Goal: Task Accomplishment & Management: Use online tool/utility

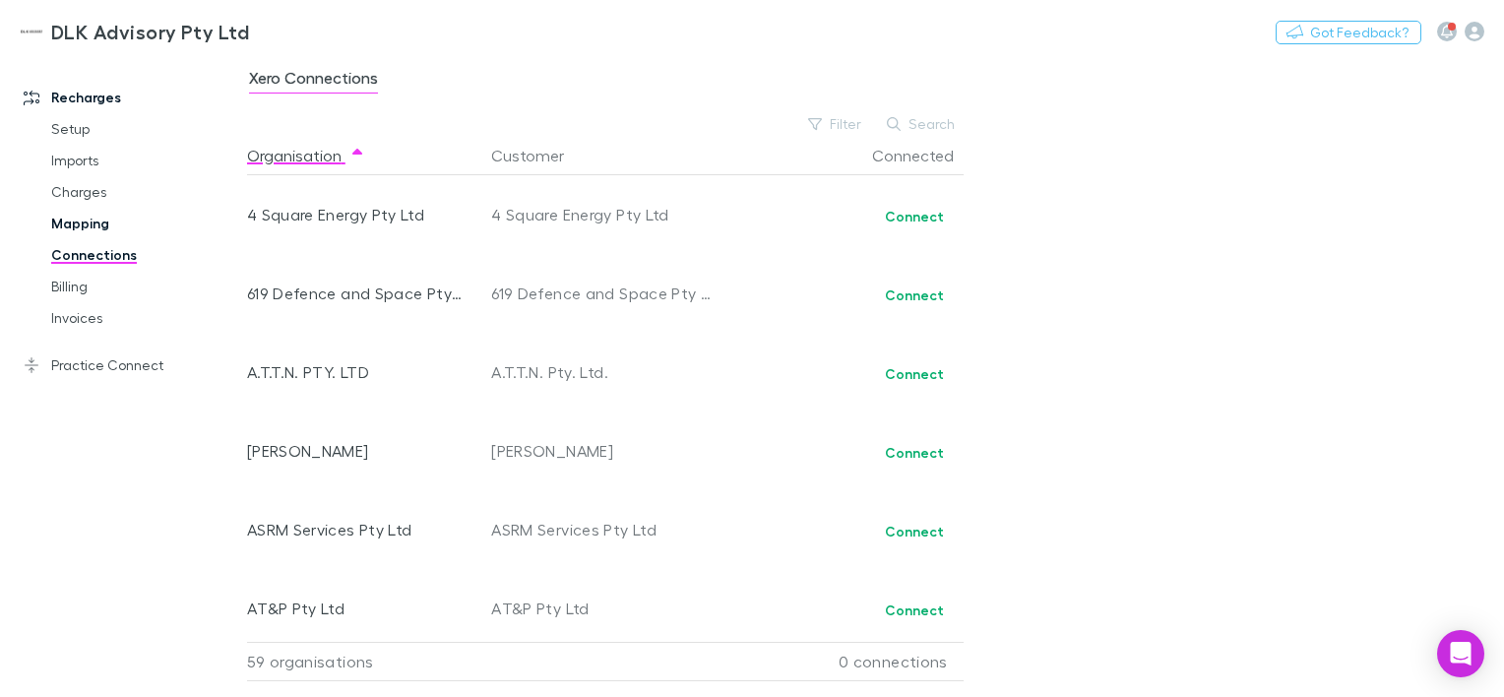
click at [76, 228] on link "Mapping" at bounding box center [145, 224] width 226 height 32
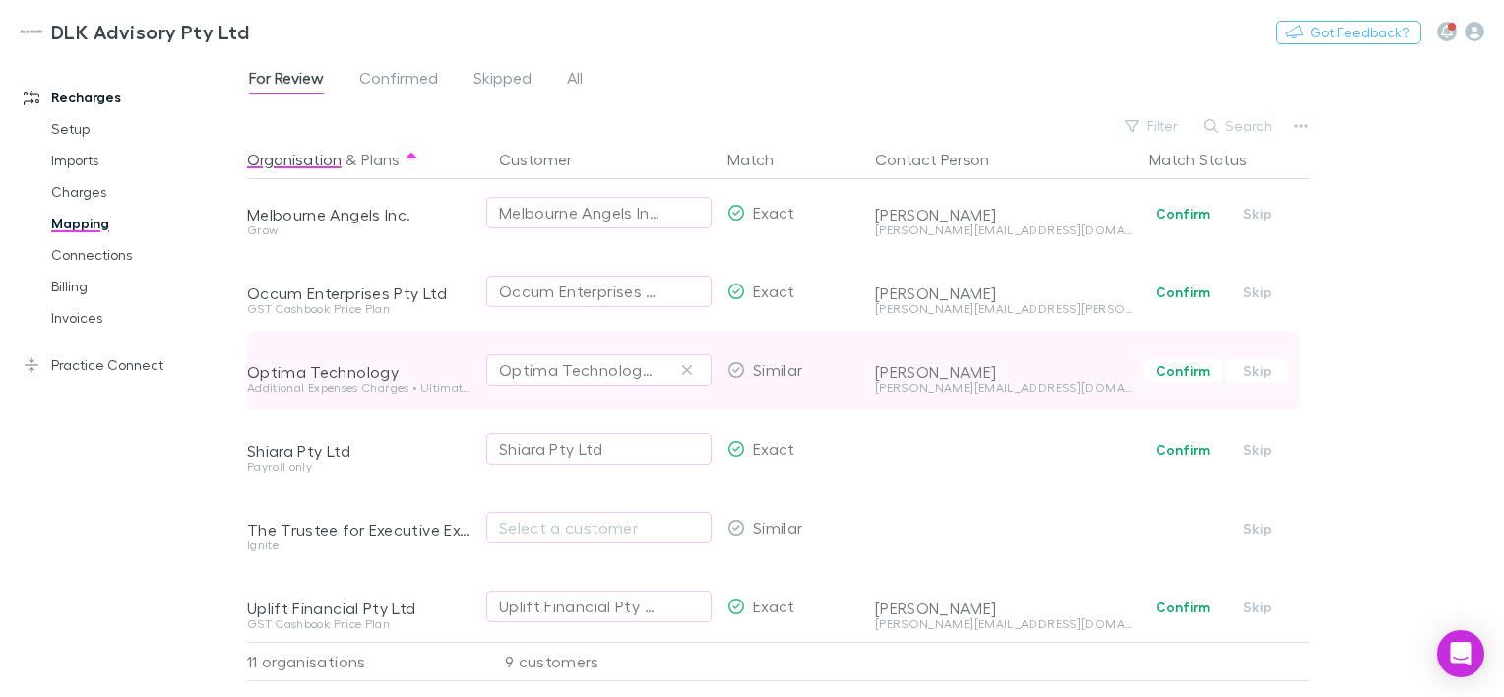
scroll to position [418, 0]
click at [1195, 354] on button "Confirm" at bounding box center [1183, 366] width 80 height 24
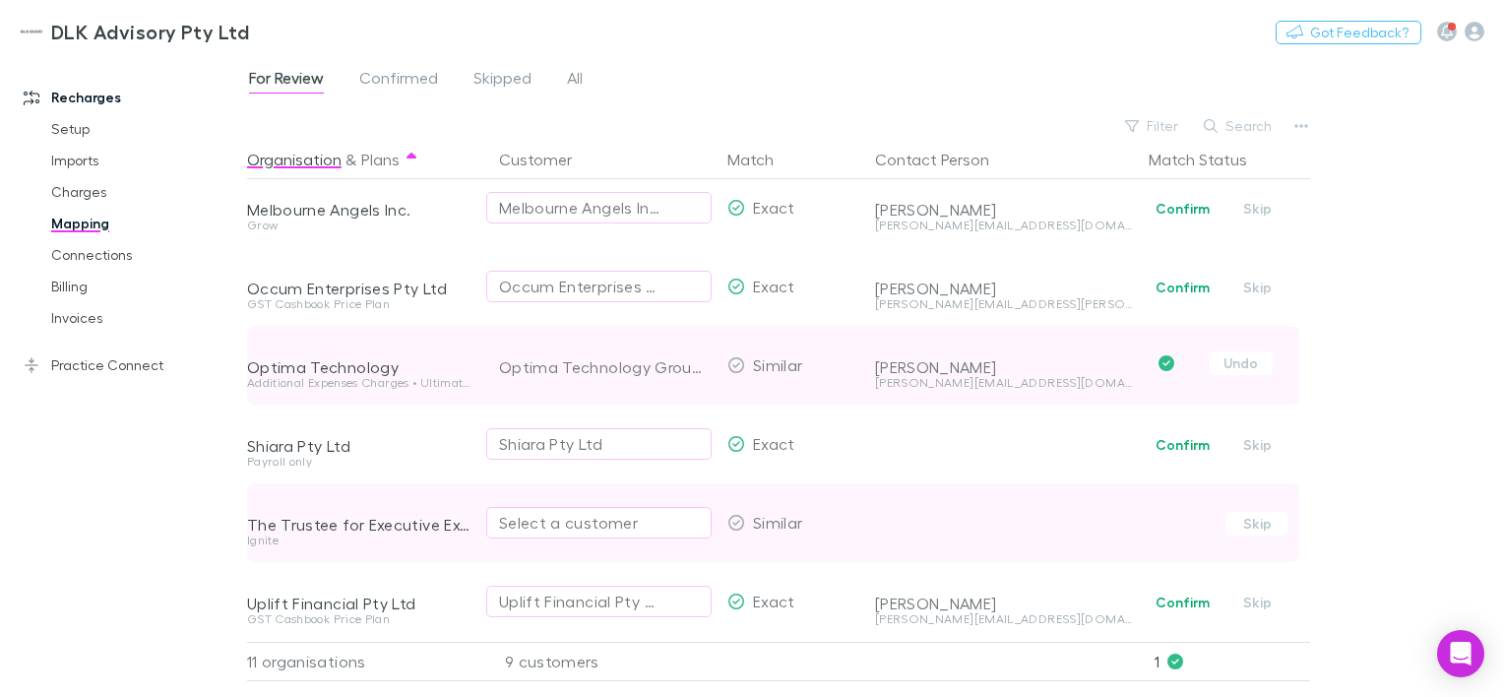
click at [536, 514] on div "Select a customer" at bounding box center [599, 523] width 200 height 24
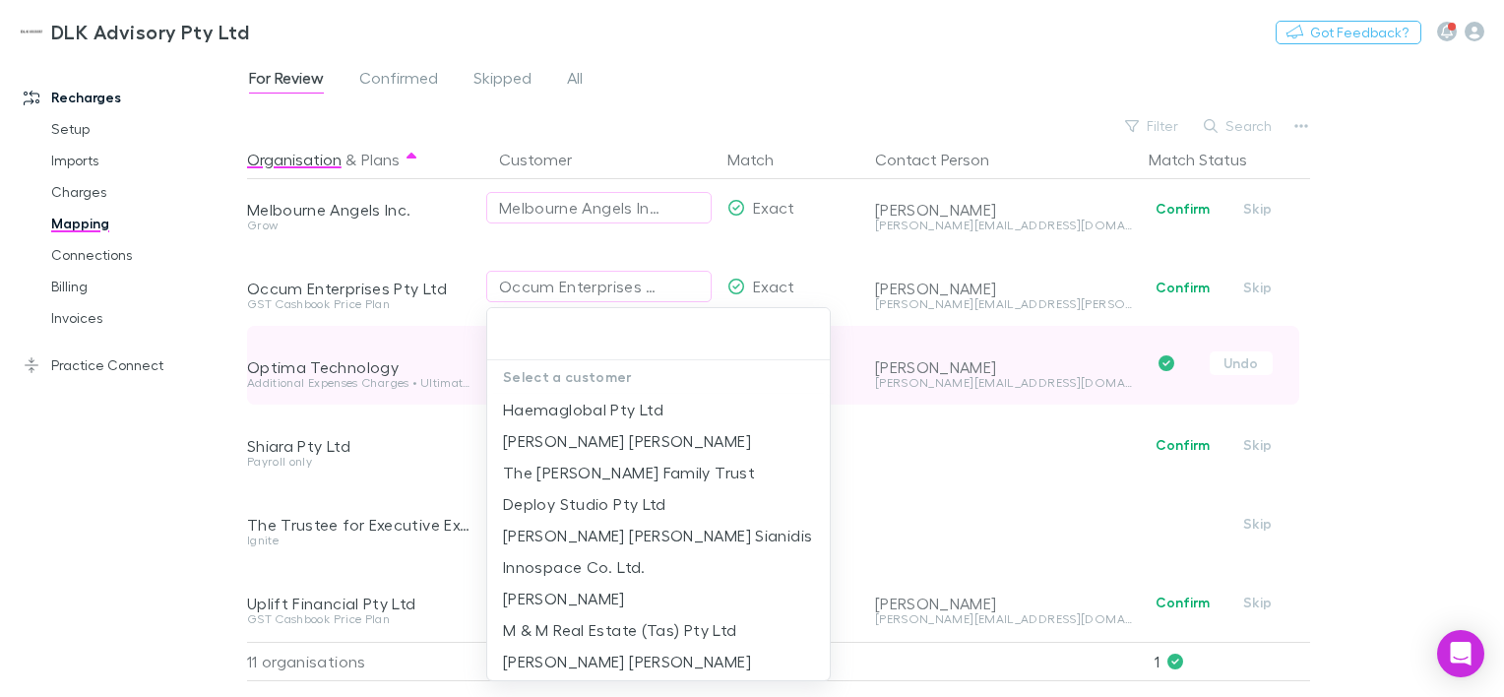
drag, startPoint x: 536, startPoint y: 514, endPoint x: 886, endPoint y: 450, distance: 356.3
click at [886, 450] on div "Select a customer Haemaglobal Pty Ltd [PERSON_NAME] [PERSON_NAME] The [PERSON_N…" at bounding box center [752, 348] width 1504 height 697
click at [56, 190] on div at bounding box center [752, 348] width 1504 height 697
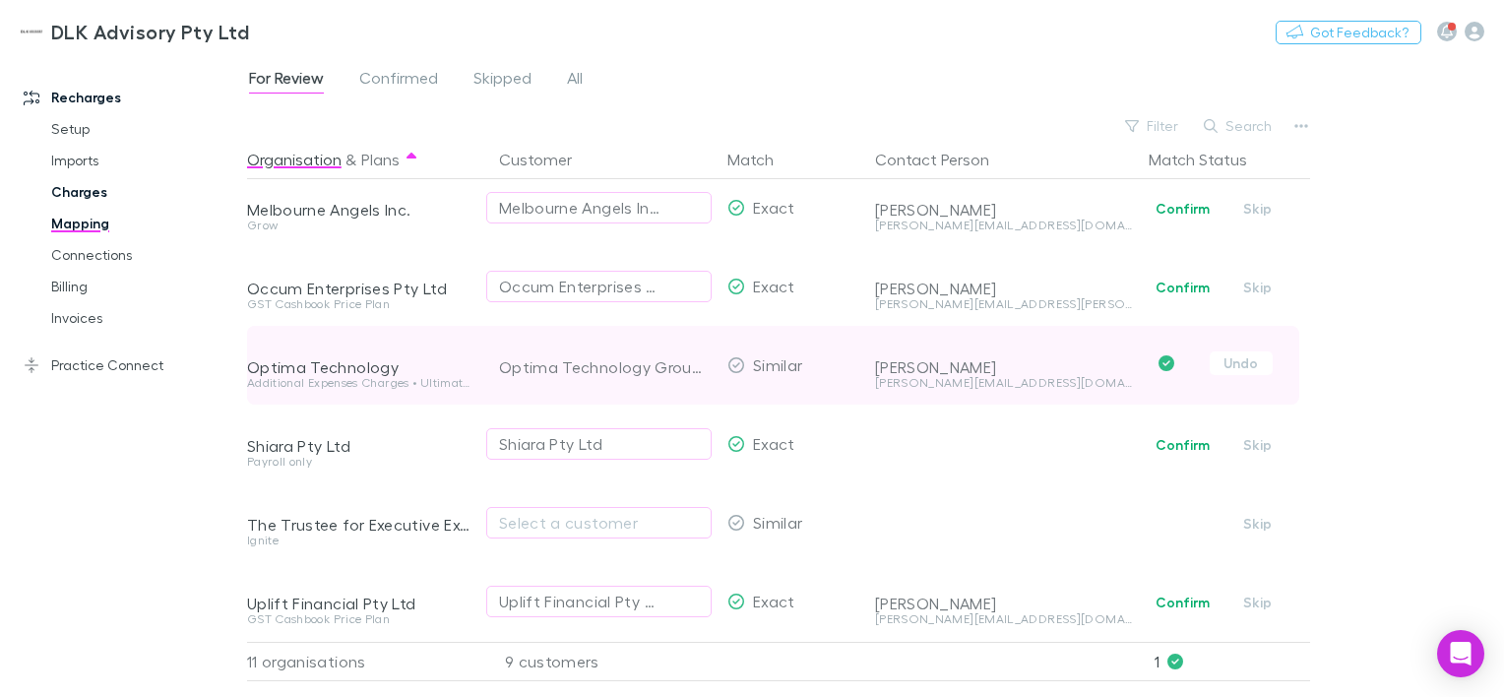
click at [84, 190] on link "Charges" at bounding box center [145, 192] width 226 height 32
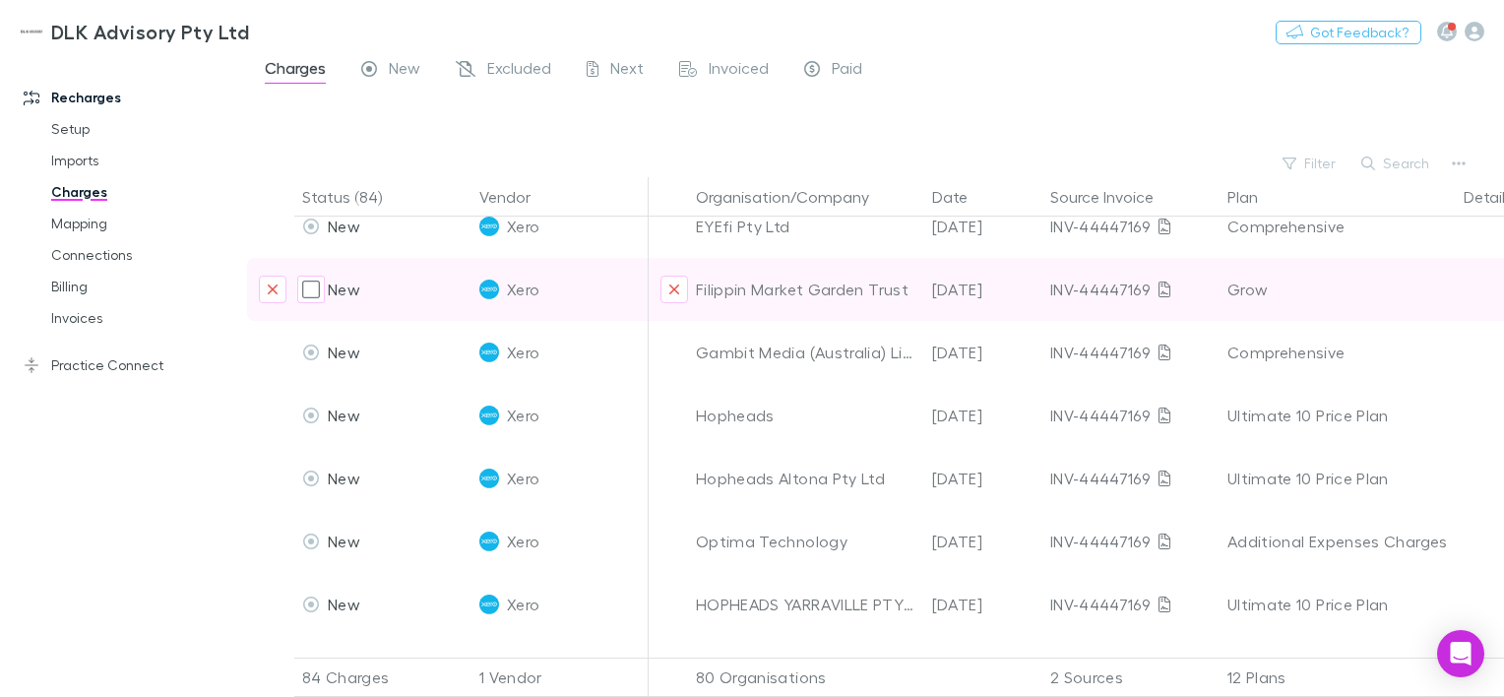
scroll to position [1154, 0]
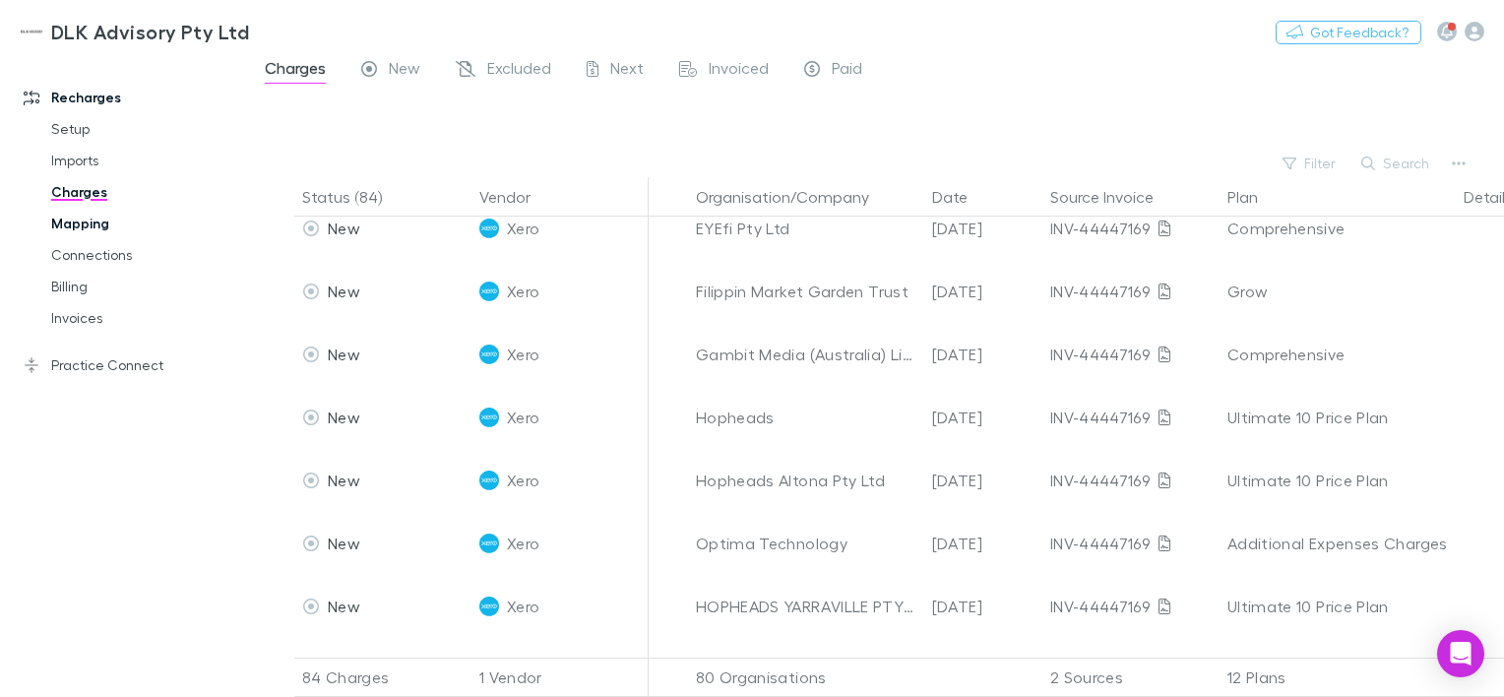
click at [65, 224] on link "Mapping" at bounding box center [145, 224] width 226 height 32
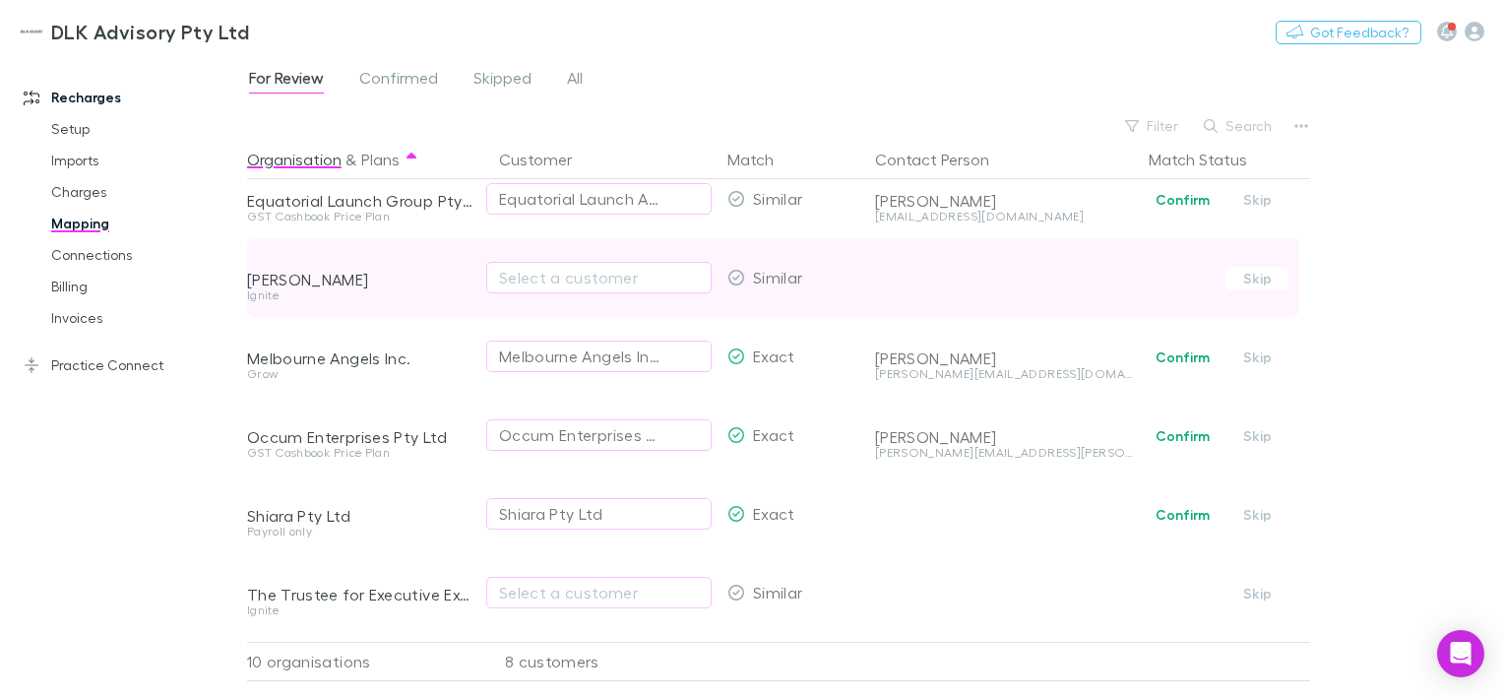
scroll to position [340, 0]
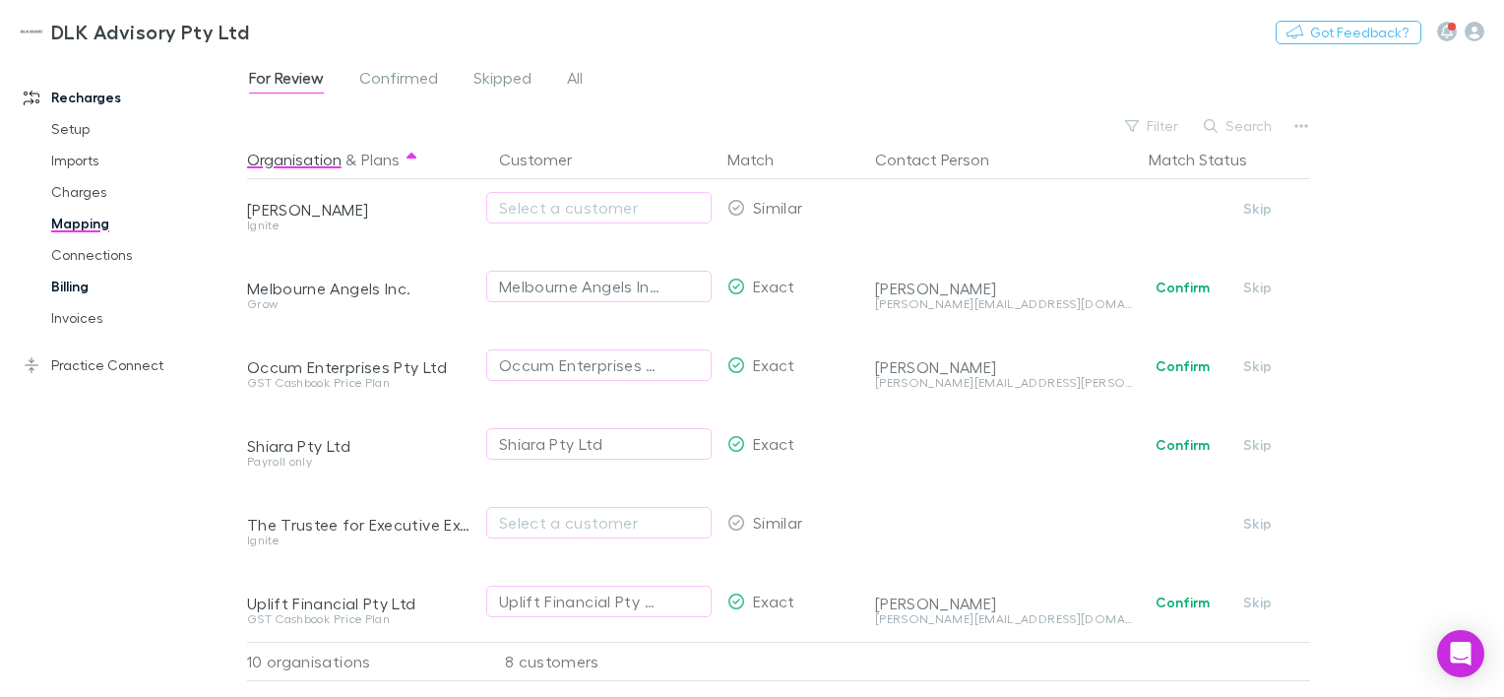
click at [80, 290] on link "Billing" at bounding box center [145, 287] width 226 height 32
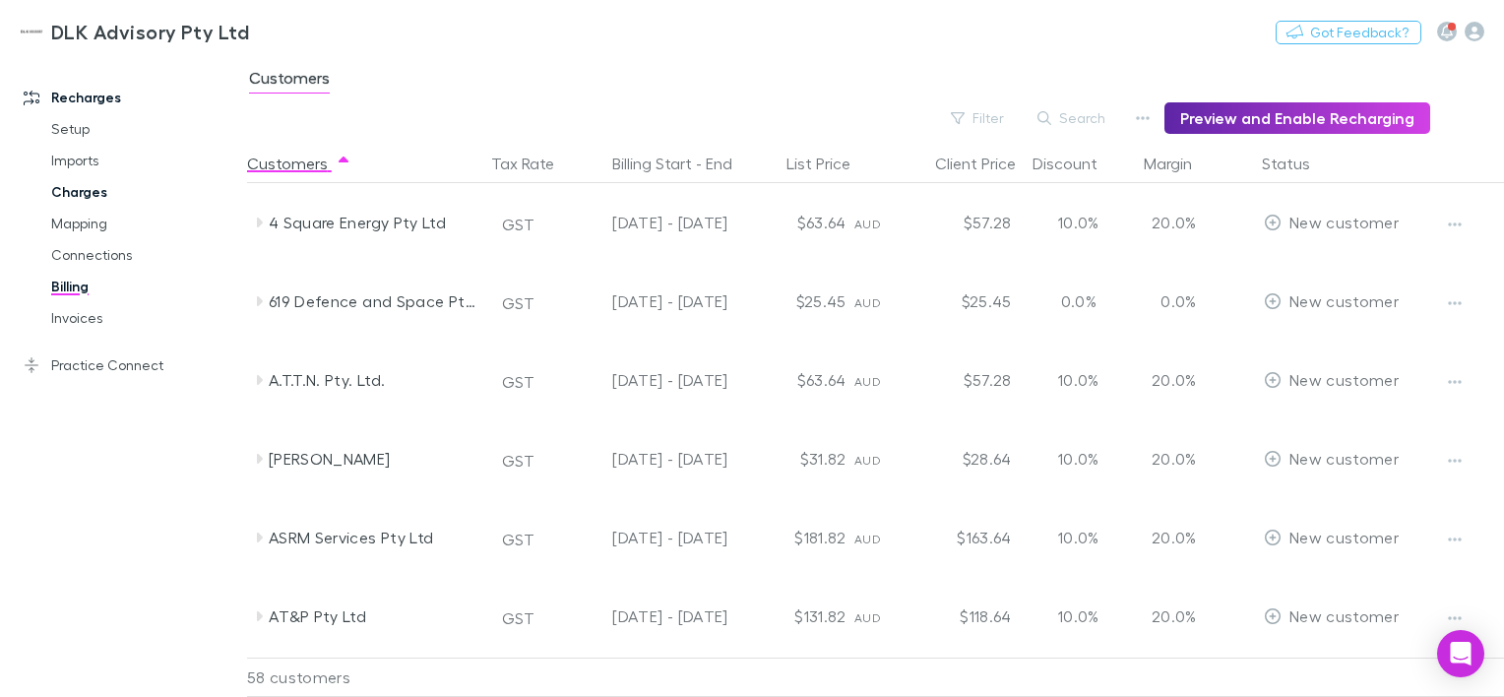
click at [69, 186] on link "Charges" at bounding box center [145, 192] width 226 height 32
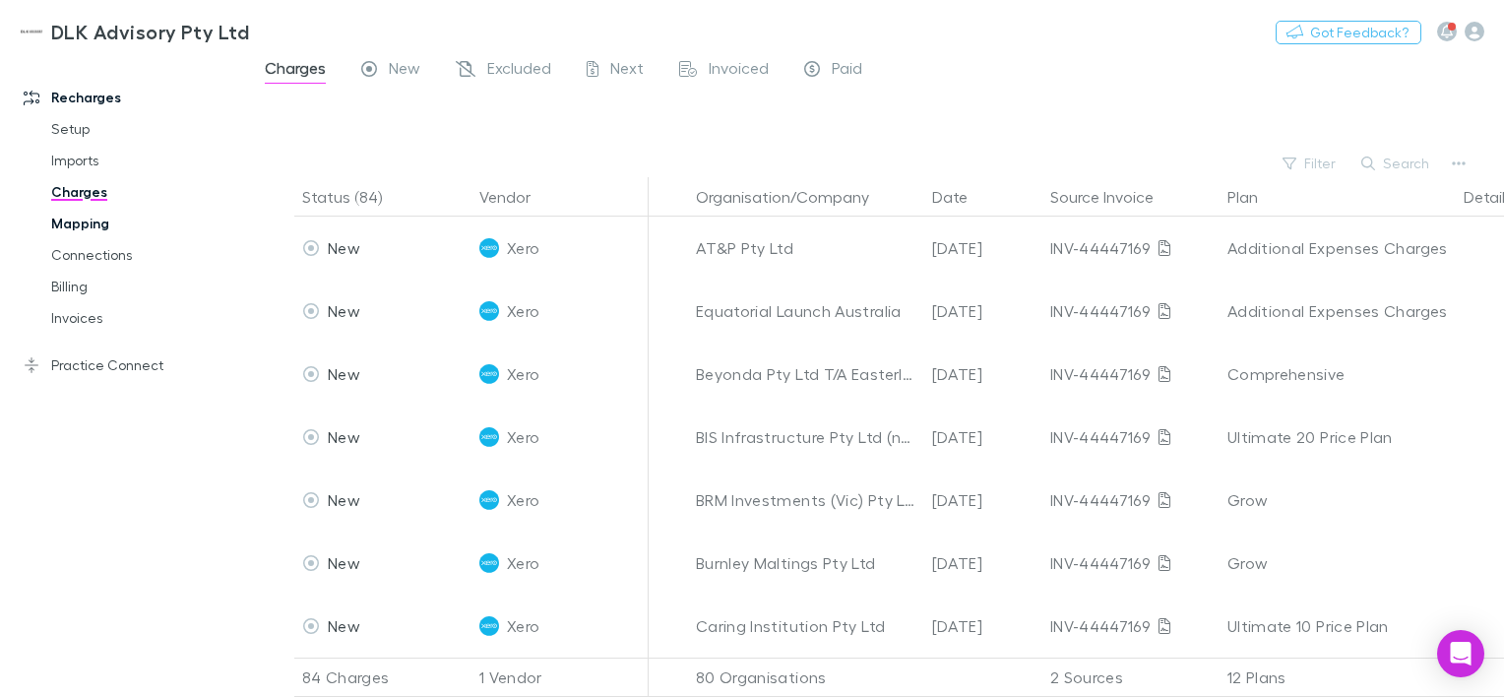
click at [95, 226] on link "Mapping" at bounding box center [145, 224] width 226 height 32
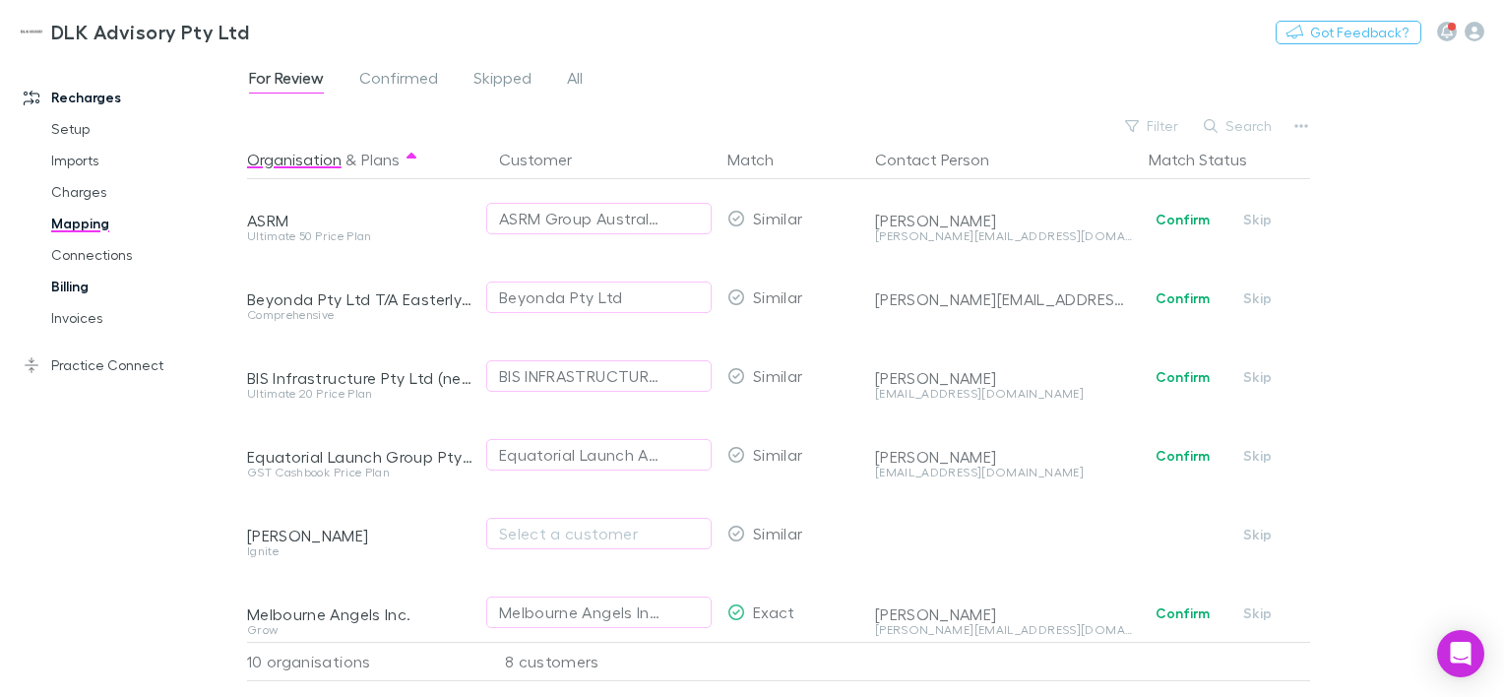
click at [85, 290] on link "Billing" at bounding box center [145, 287] width 226 height 32
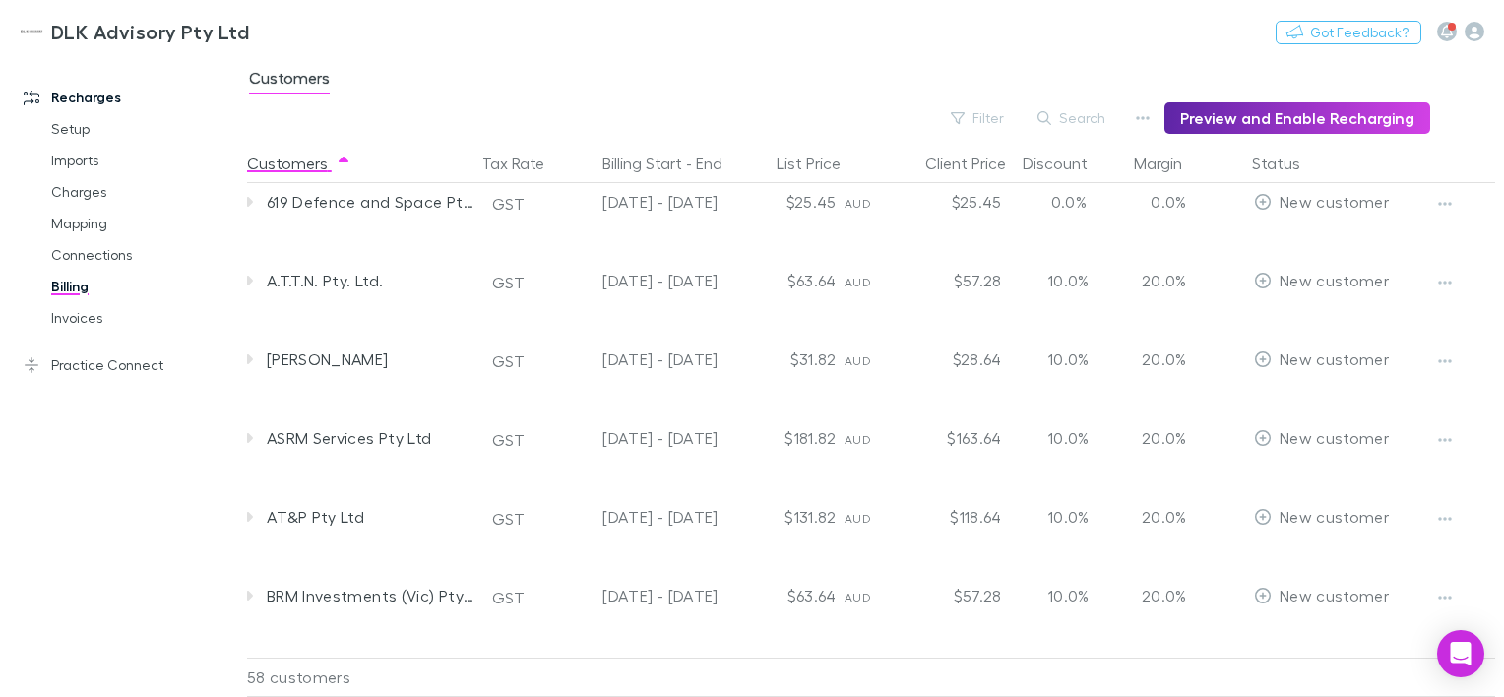
scroll to position [0, 10]
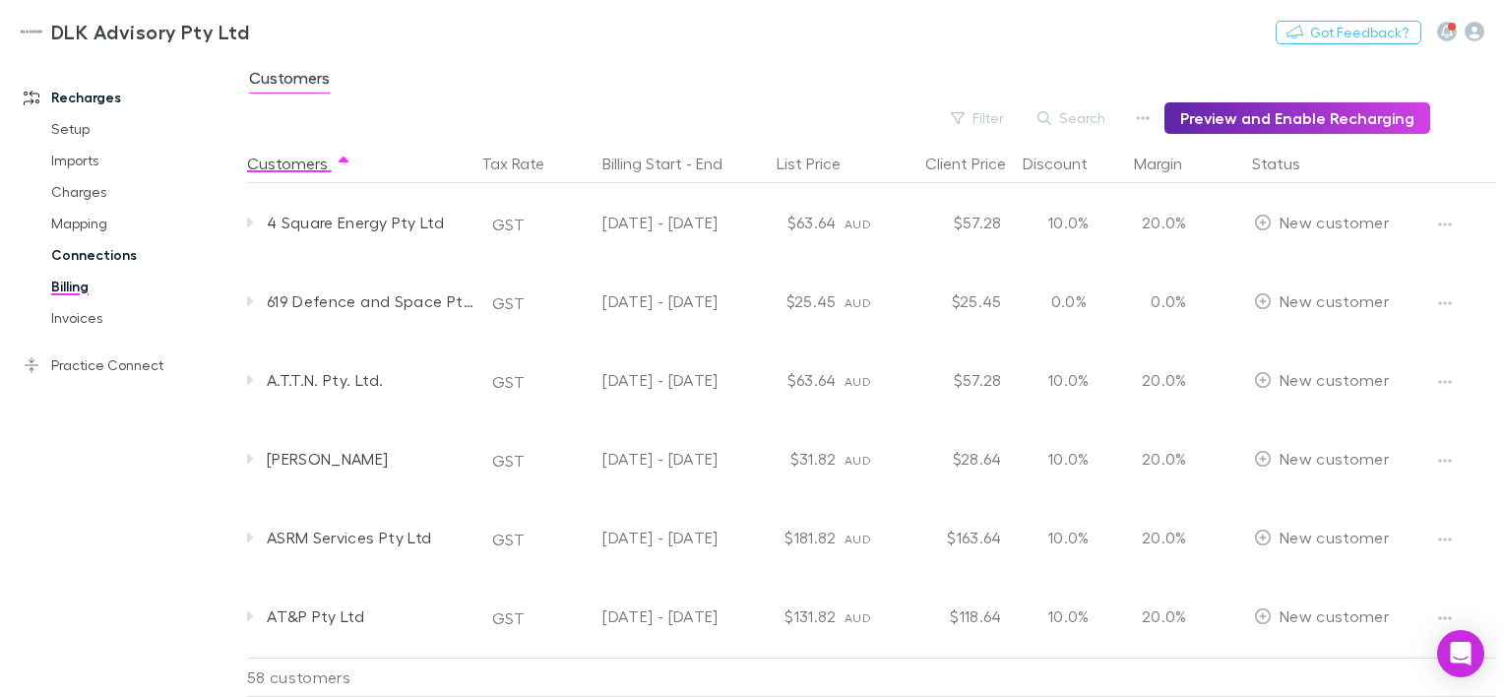
click at [72, 252] on link "Connections" at bounding box center [145, 255] width 226 height 32
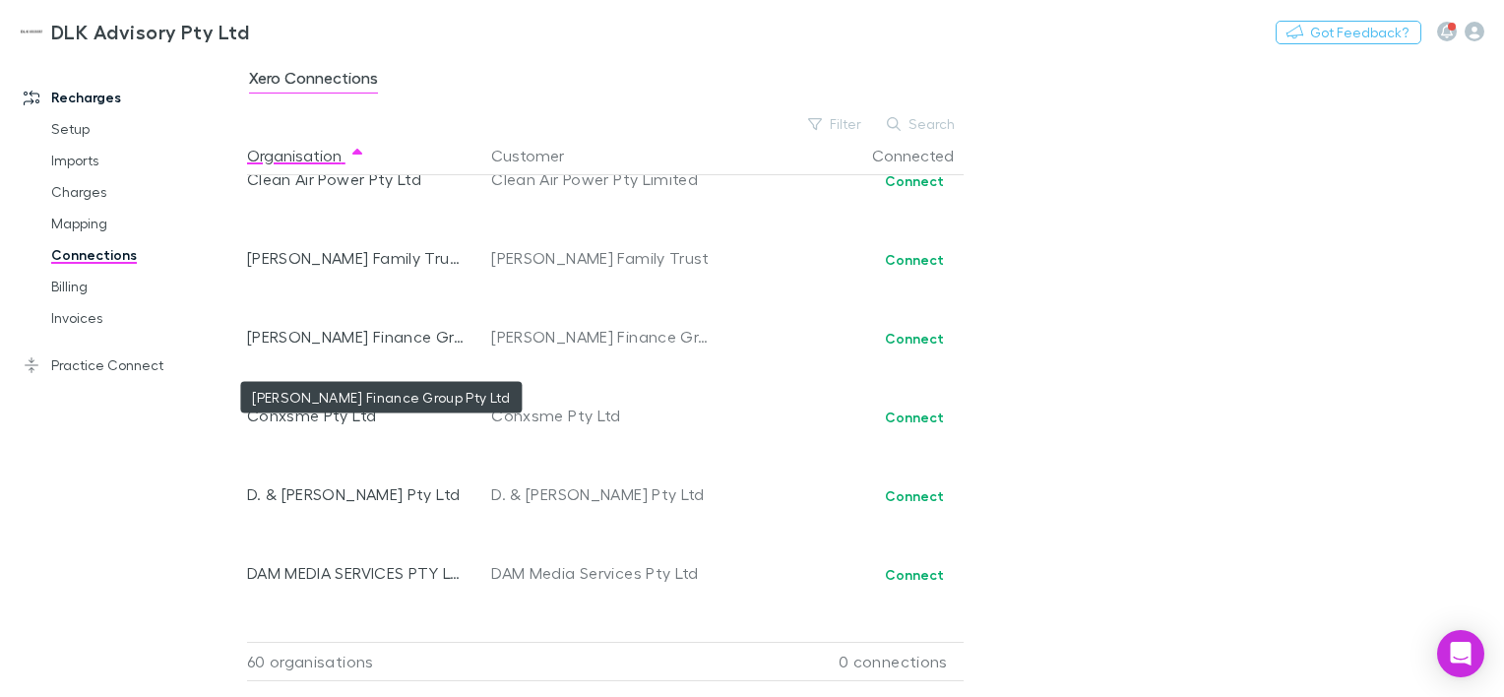
scroll to position [825, 0]
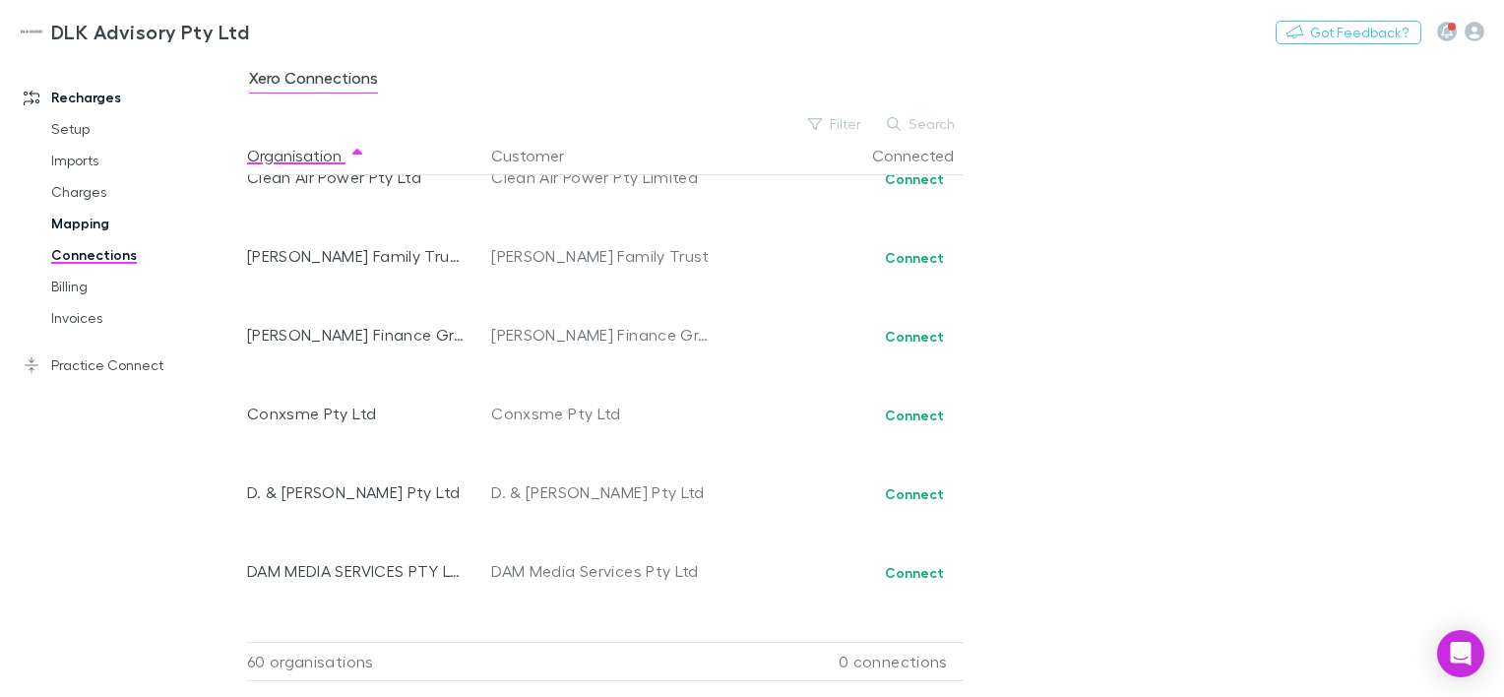
click at [107, 227] on link "Mapping" at bounding box center [145, 224] width 226 height 32
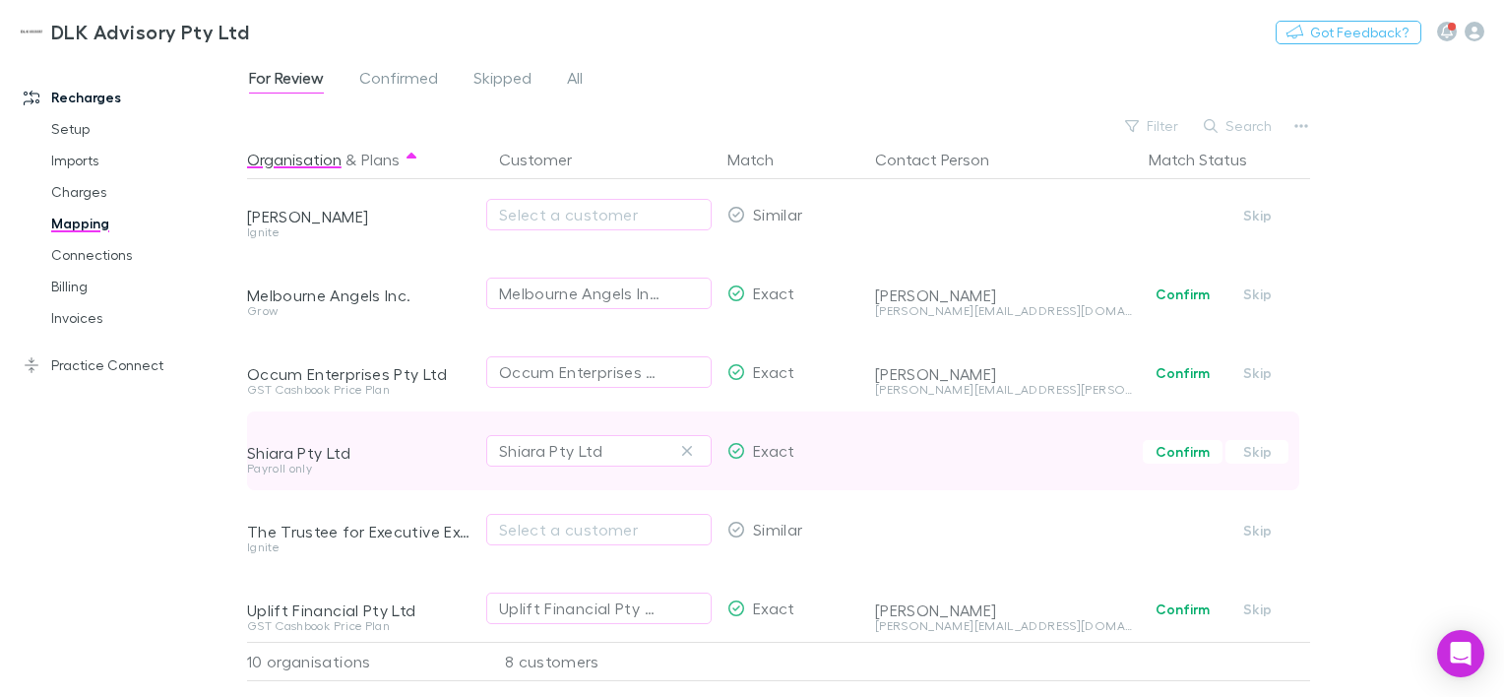
scroll to position [340, 0]
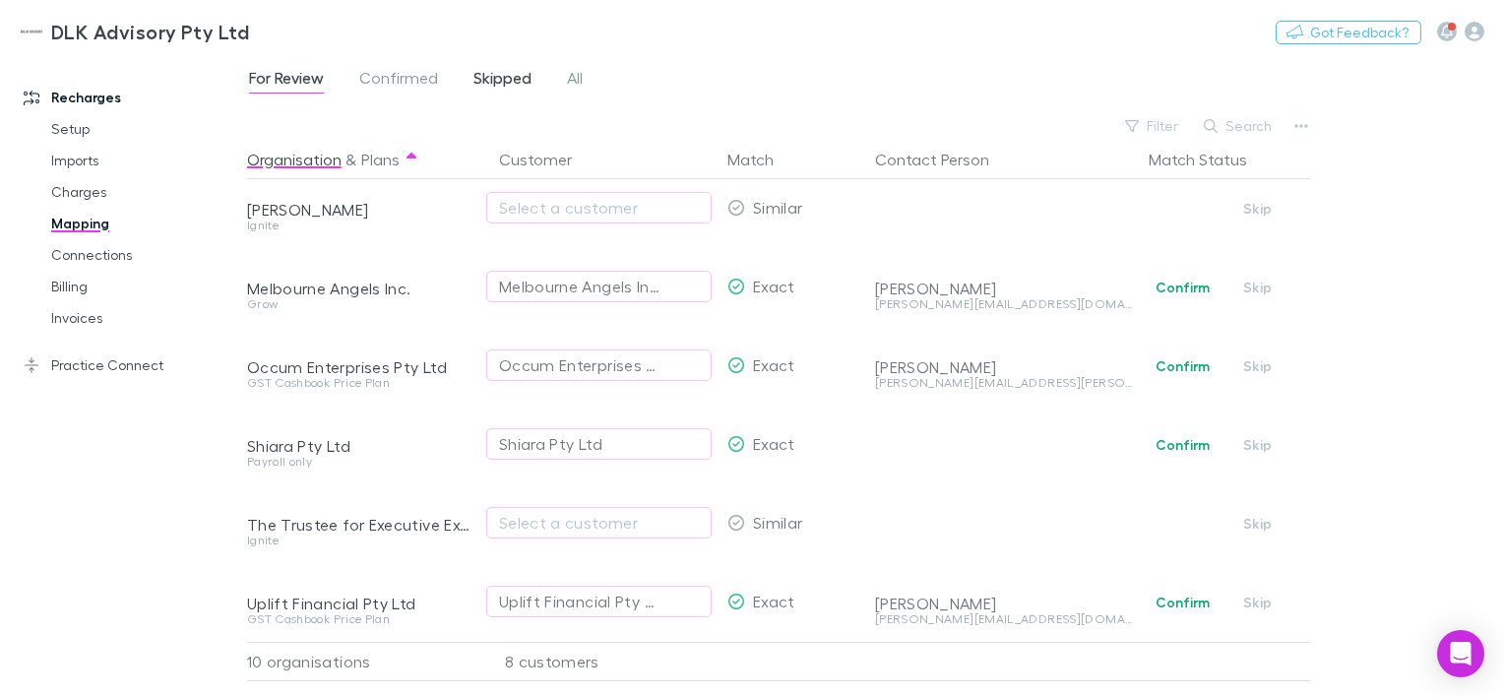
click at [495, 92] on span "Skipped" at bounding box center [503, 81] width 58 height 26
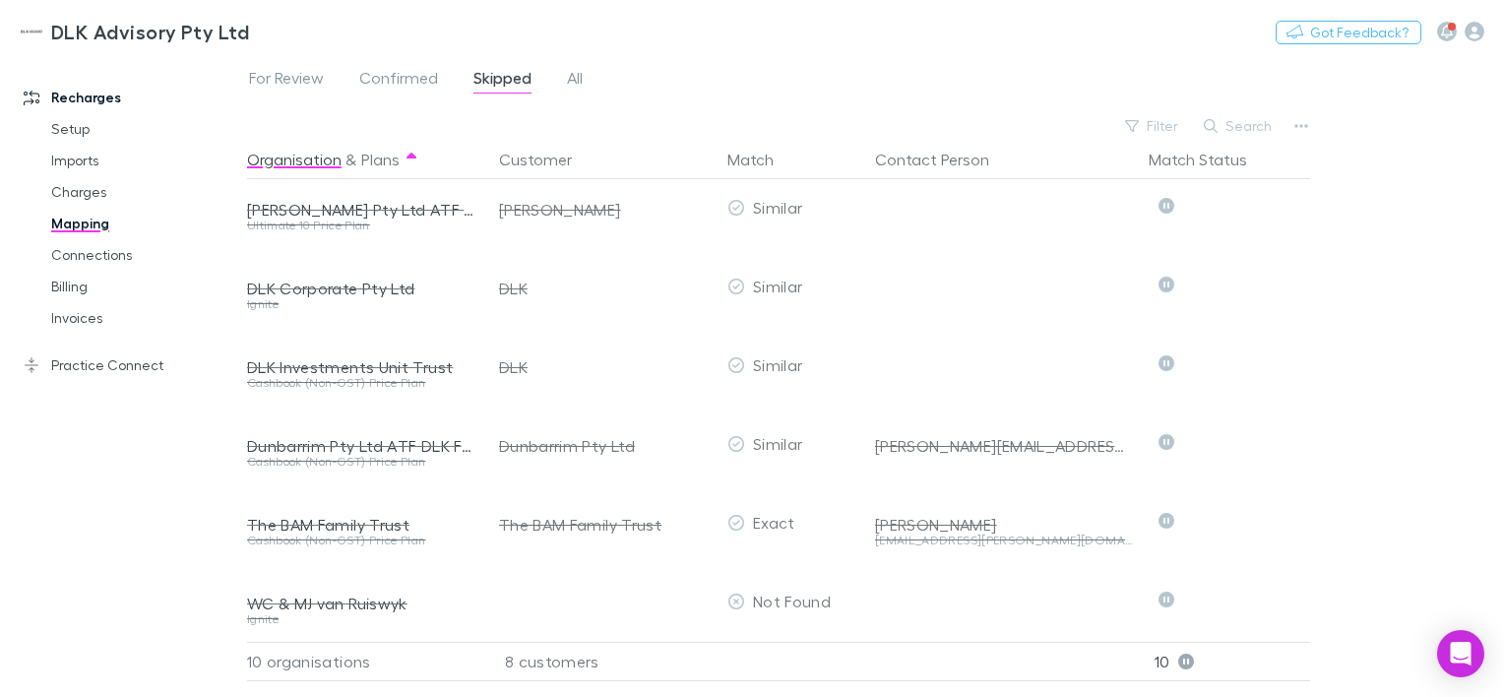
scroll to position [340, 0]
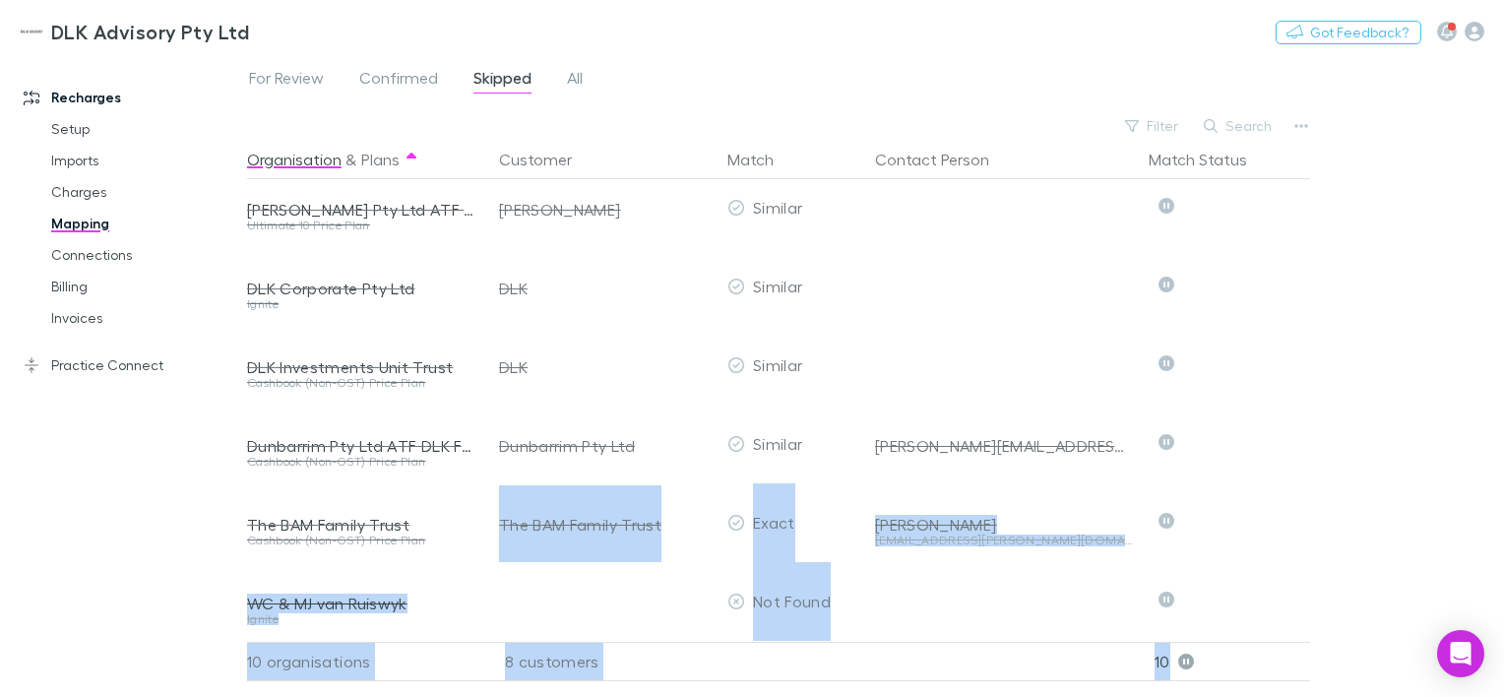
drag, startPoint x: 475, startPoint y: 524, endPoint x: 1507, endPoint y: 738, distance: 1053.8
click at [1503, 696] on html "DLK Advisory Pty Ltd Nothing Got Feedback? Recharges Setup Imports Charges Mapp…" at bounding box center [752, 348] width 1504 height 697
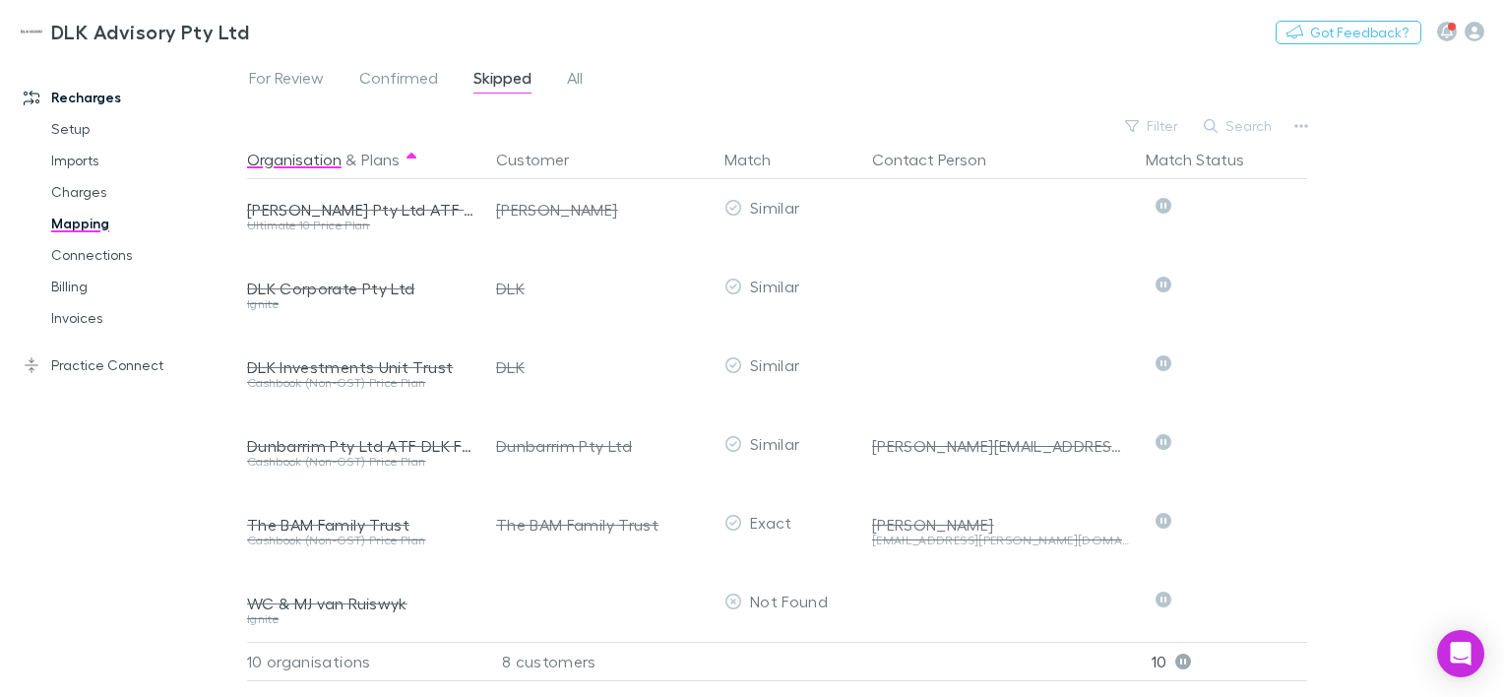
drag, startPoint x: 1507, startPoint y: 738, endPoint x: 1355, endPoint y: 463, distance: 315.1
click at [1355, 463] on div "For Review Confirmed Skipped All Filter Search Organisation & Plans Customer Ma…" at bounding box center [875, 376] width 1257 height 642
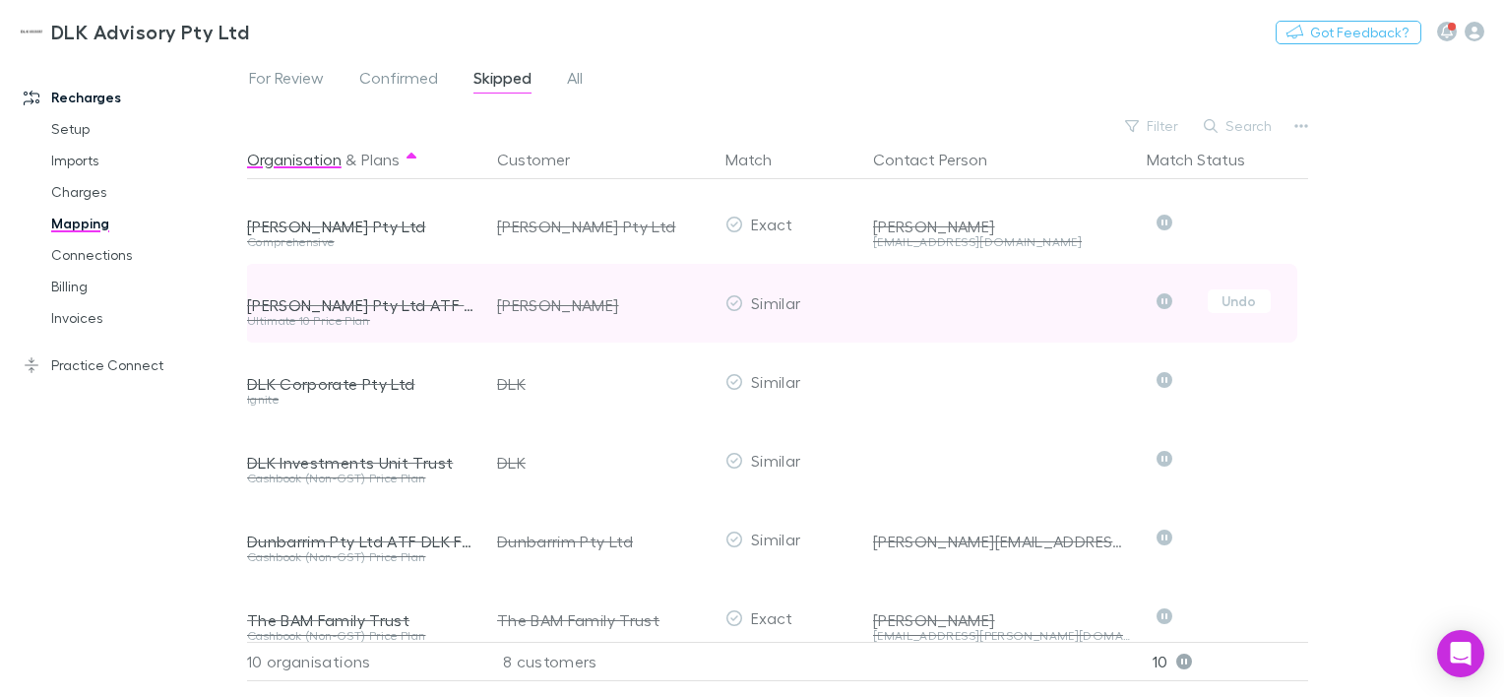
scroll to position [236, 2]
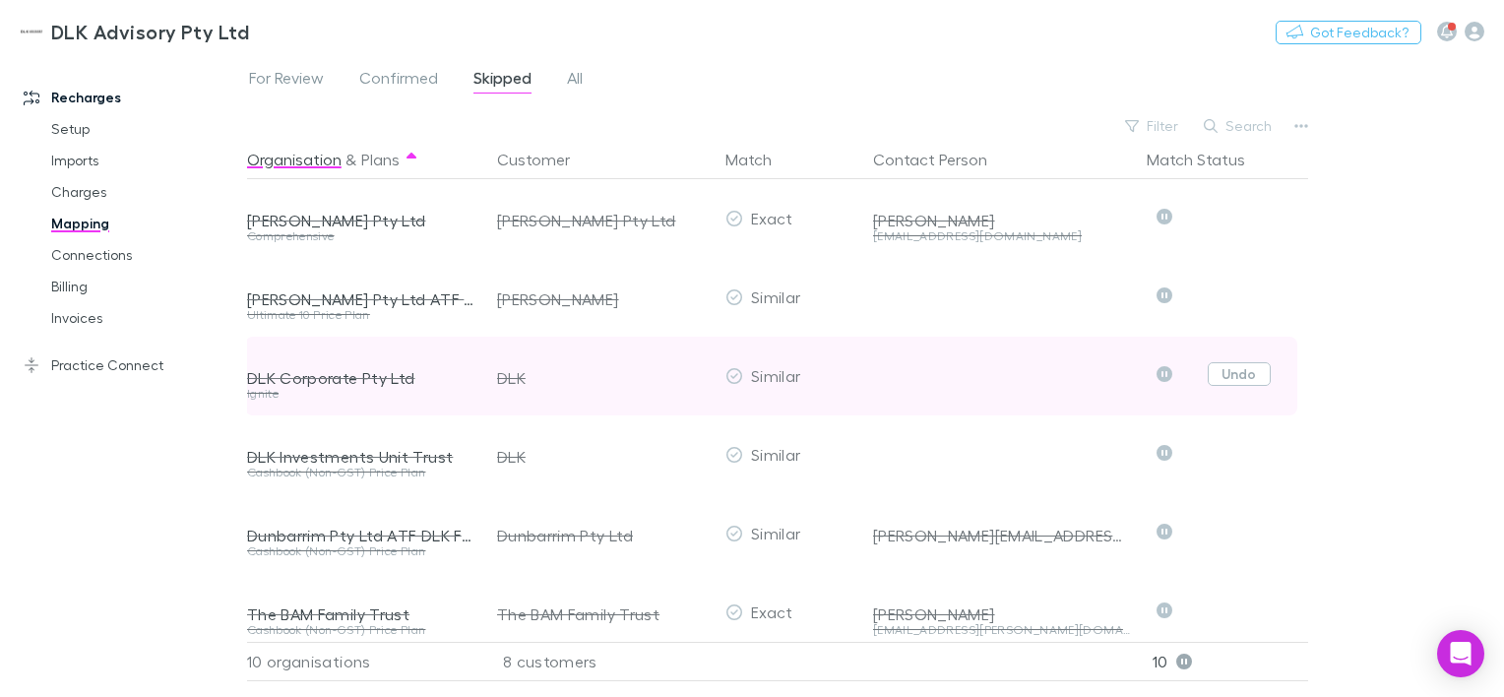
click at [1255, 369] on button "Undo" at bounding box center [1239, 374] width 63 height 24
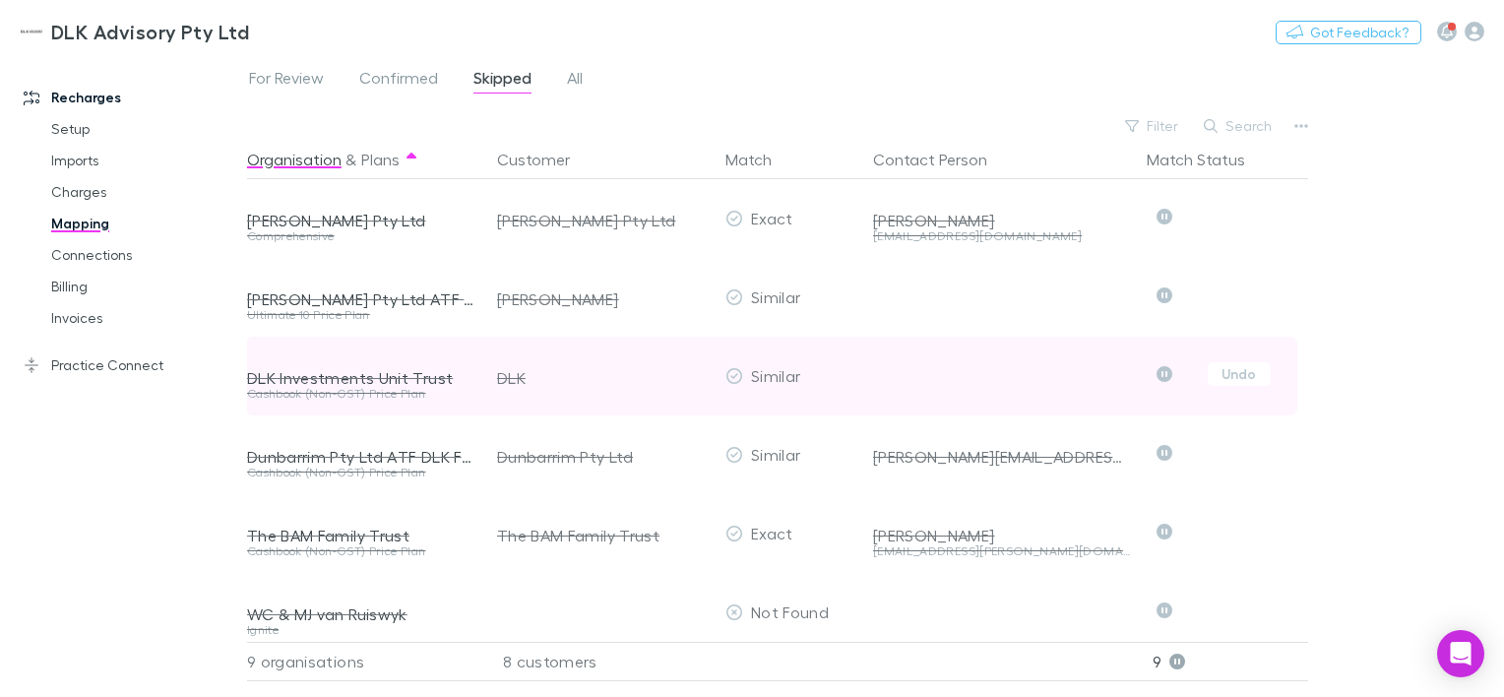
scroll to position [261, 2]
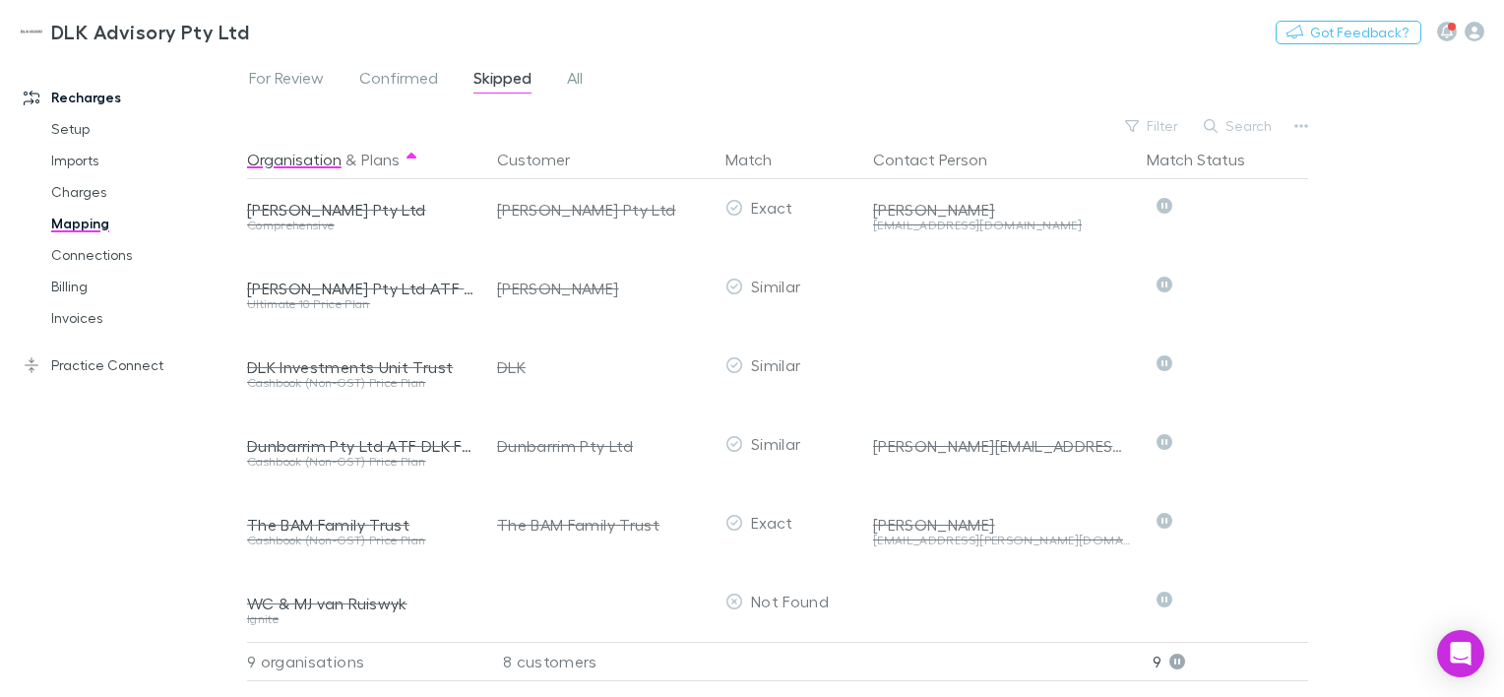
click at [586, 85] on div "For Review Confirmed Skipped All" at bounding box center [423, 81] width 353 height 32
click at [579, 85] on span "All" at bounding box center [575, 81] width 16 height 26
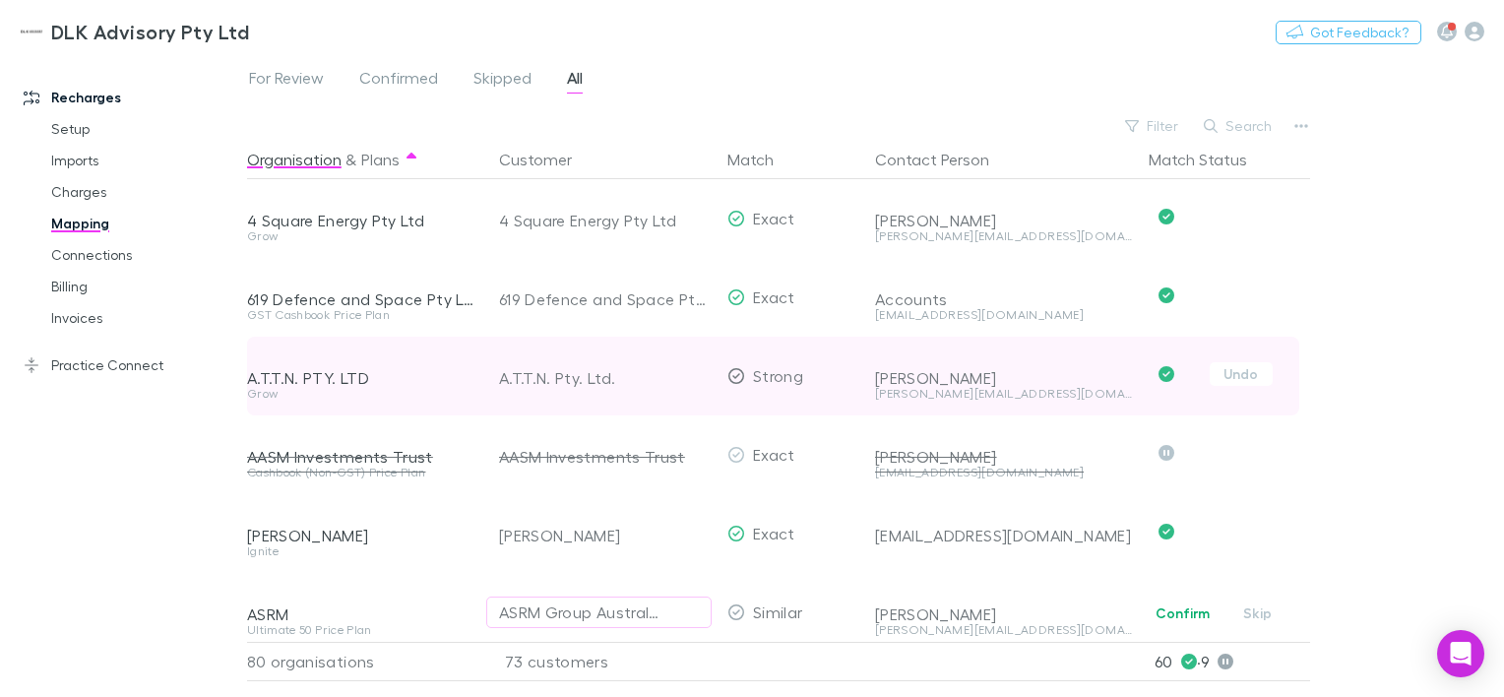
click at [621, 349] on div "A.T.T.N. Pty. Ltd." at bounding box center [605, 378] width 213 height 79
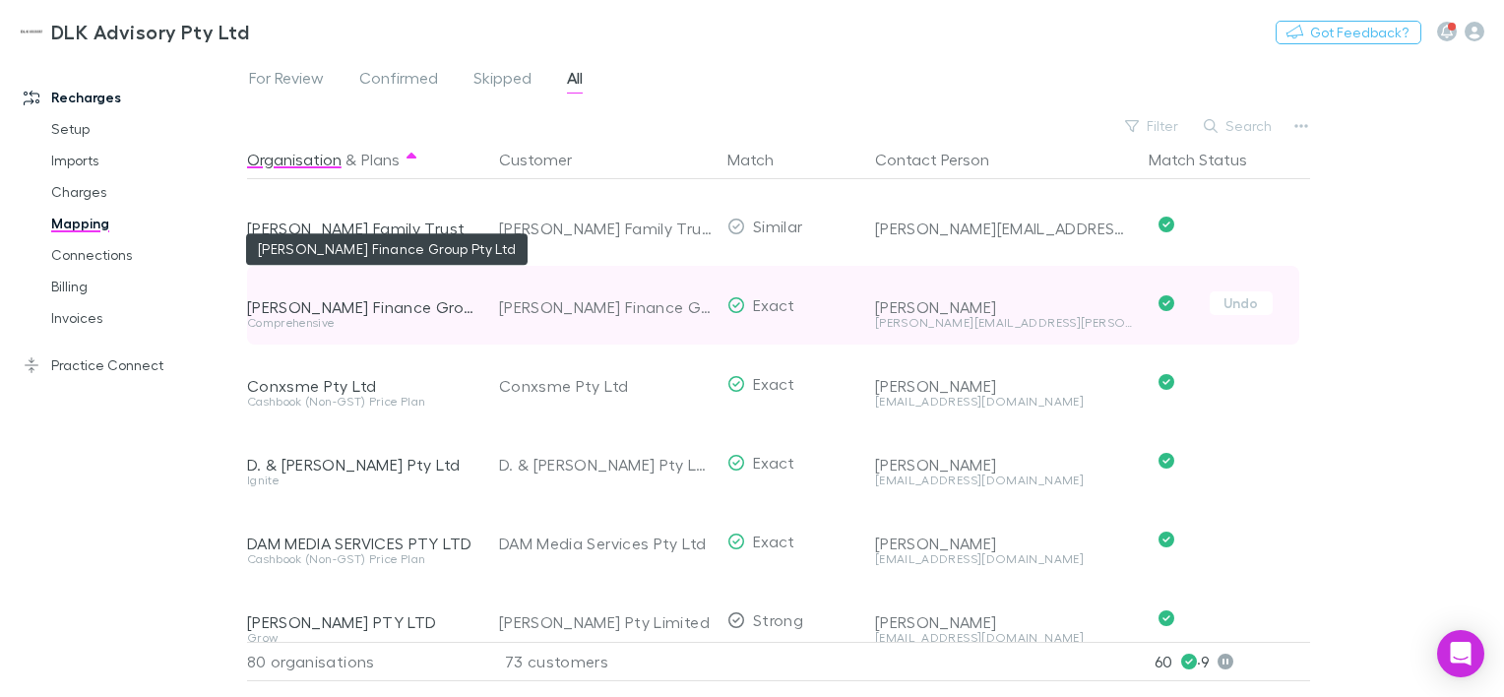
scroll to position [1276, 0]
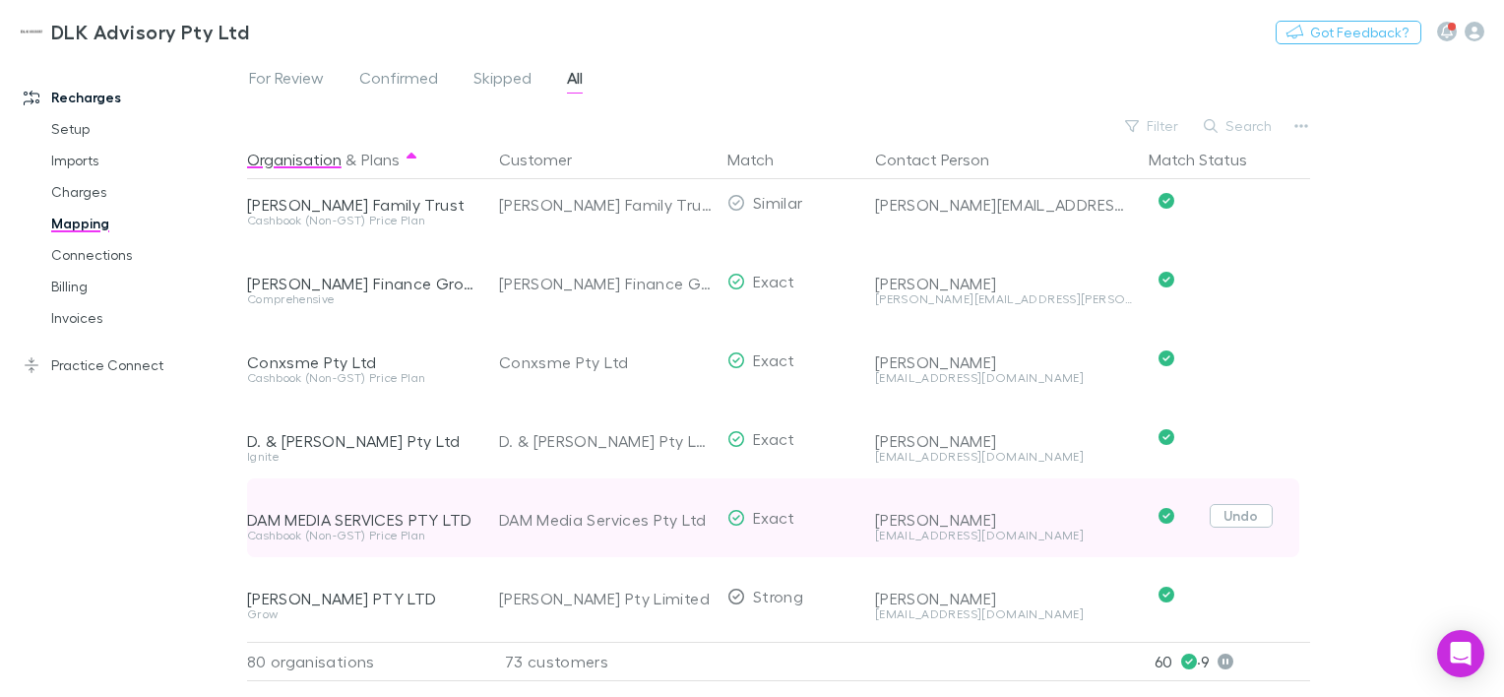
click at [1234, 510] on button "Undo" at bounding box center [1241, 516] width 63 height 24
click at [1248, 513] on button "Skip" at bounding box center [1257, 519] width 63 height 24
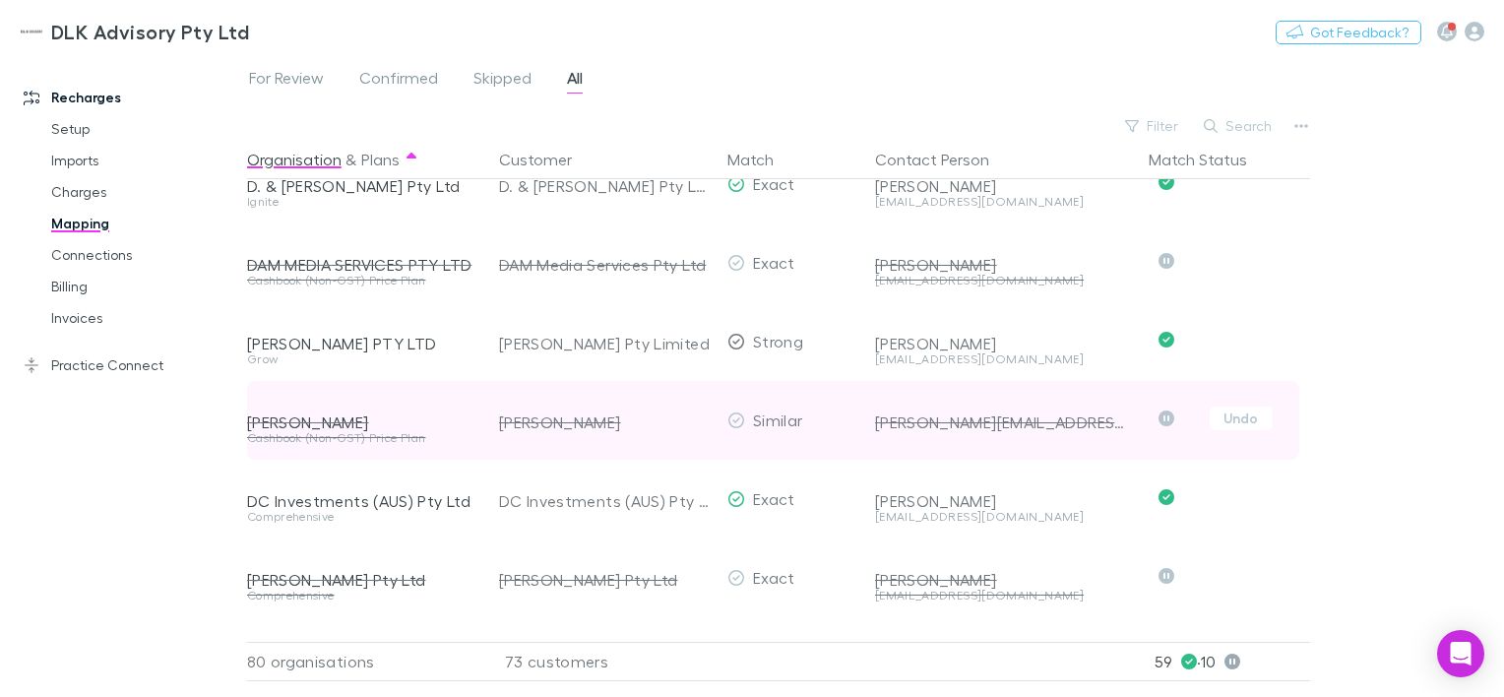
scroll to position [1530, 0]
click at [1225, 423] on button "Undo" at bounding box center [1241, 420] width 63 height 24
click at [688, 423] on icon "button" at bounding box center [687, 421] width 12 height 16
click at [1238, 424] on button "Skip" at bounding box center [1257, 423] width 63 height 24
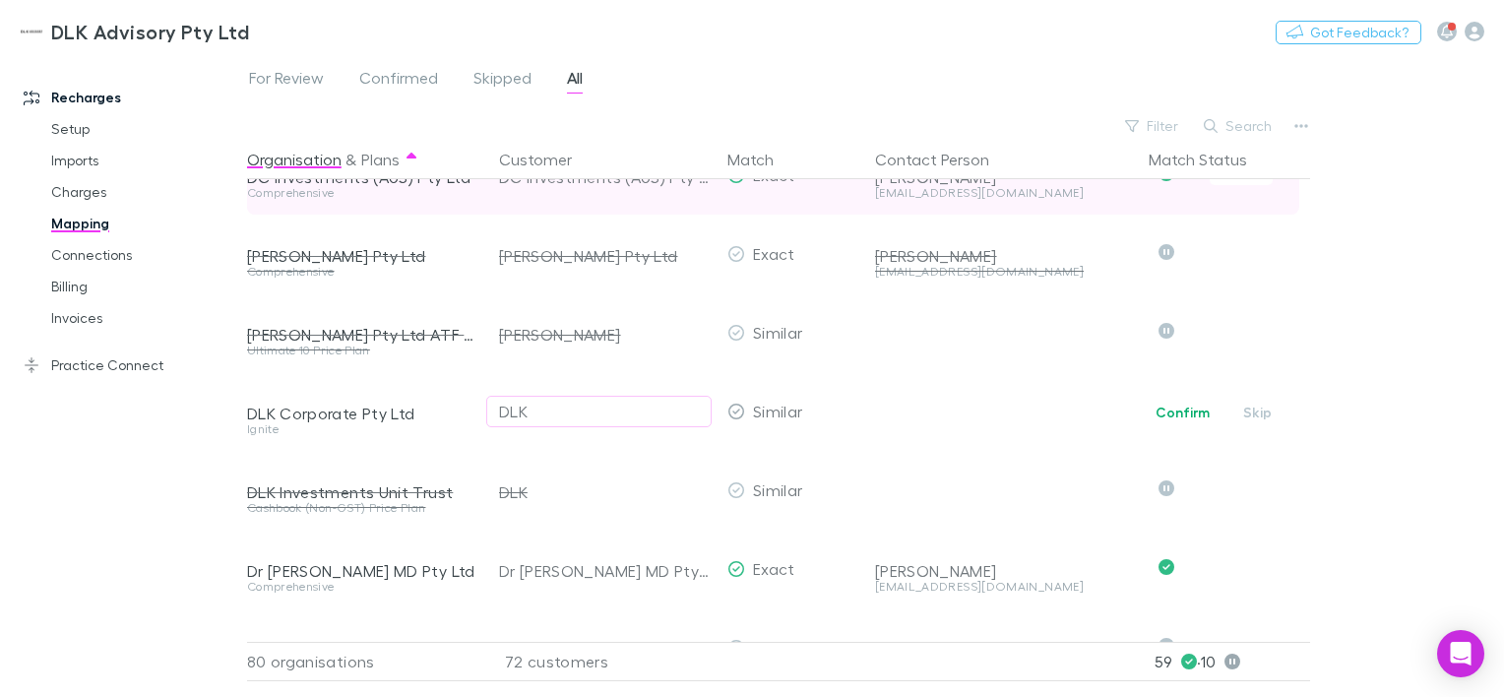
scroll to position [1858, 0]
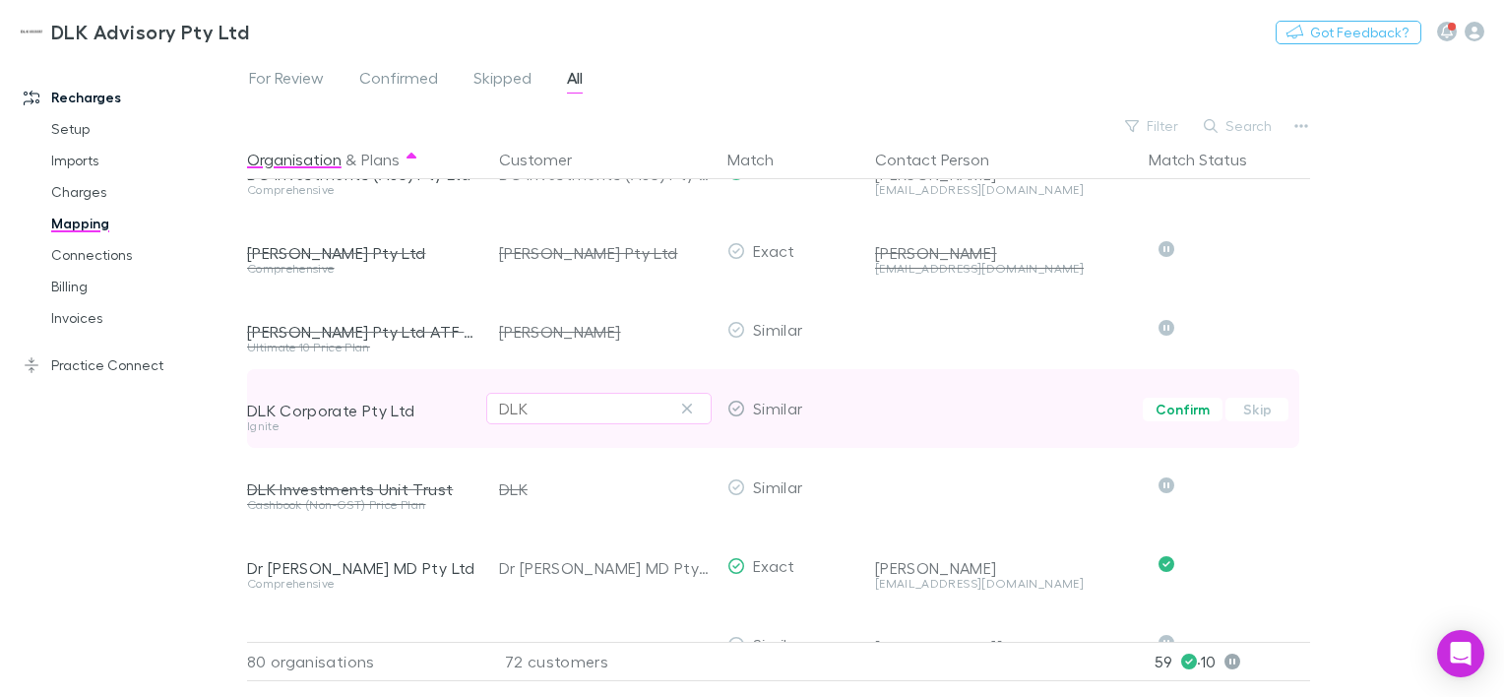
click at [628, 410] on div "DLK" at bounding box center [599, 409] width 200 height 24
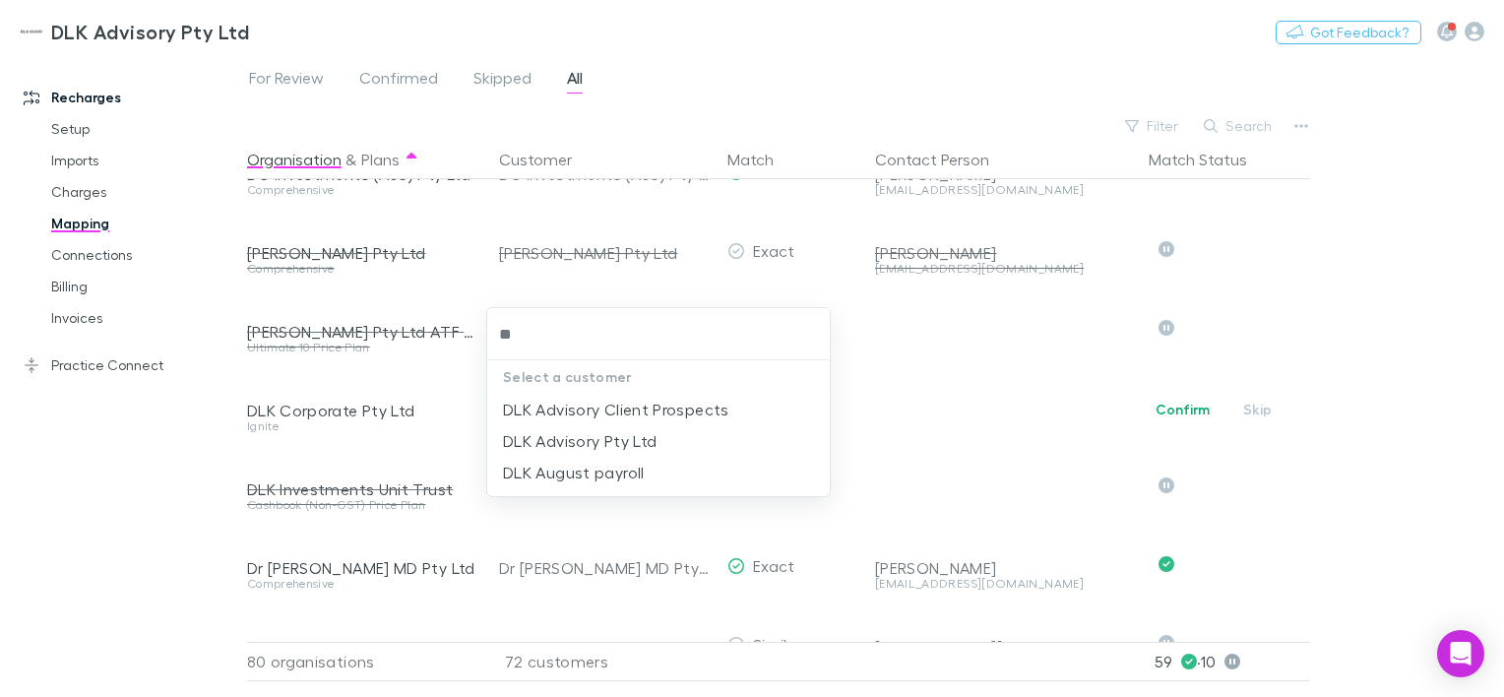
type input "*"
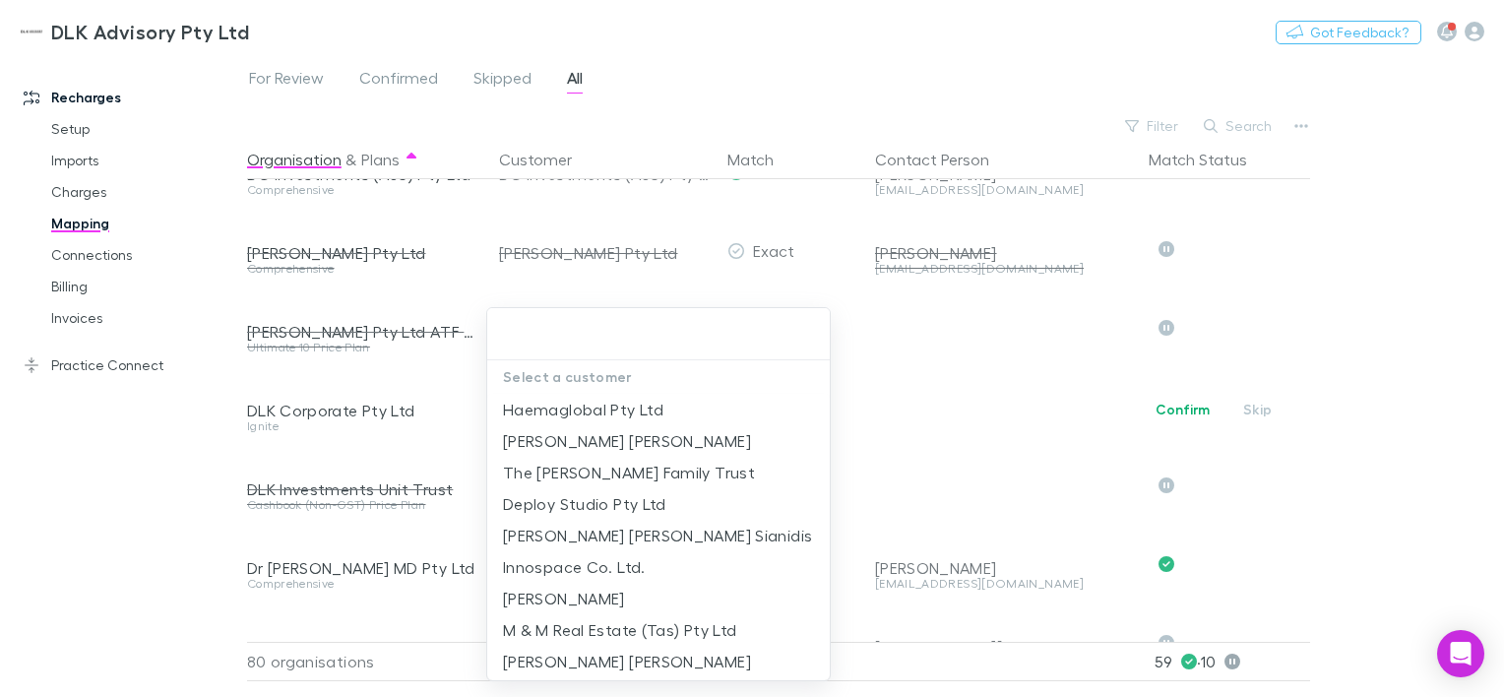
click at [177, 419] on div at bounding box center [752, 348] width 1504 height 697
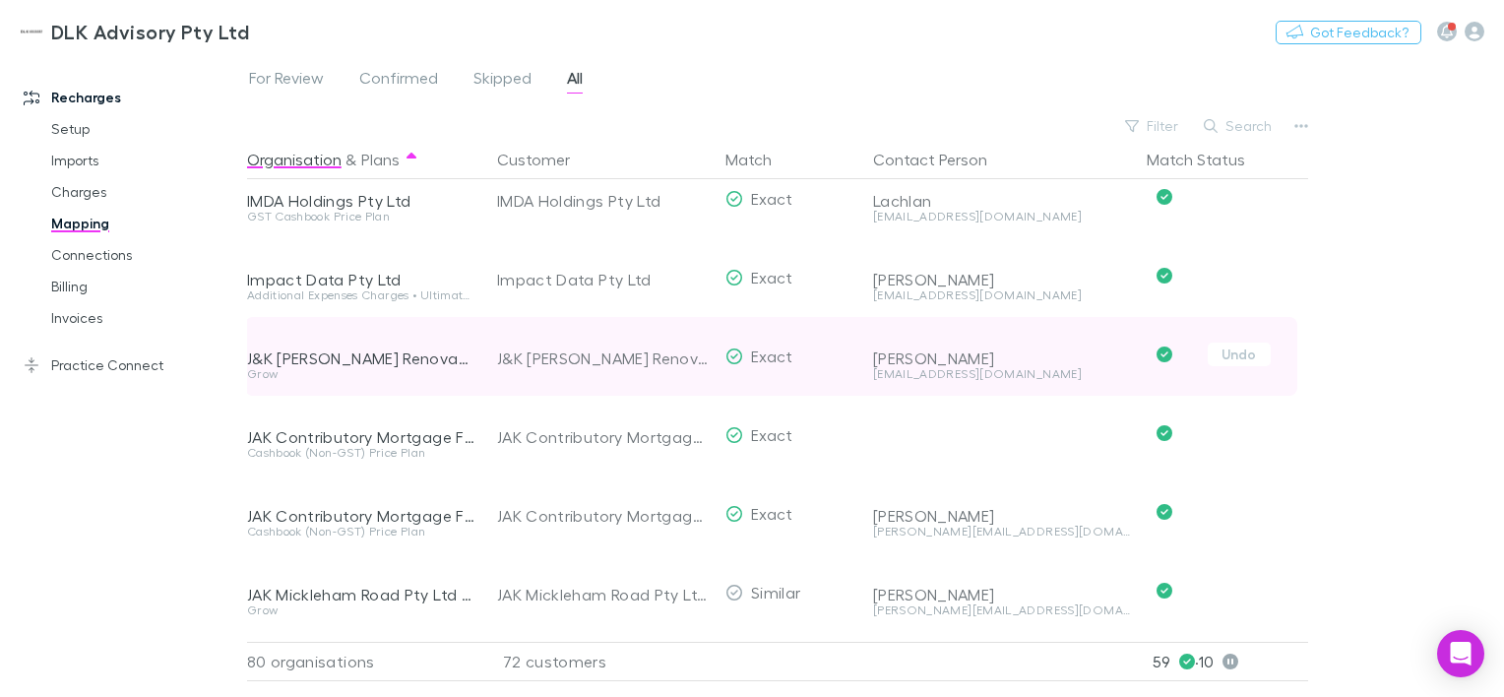
scroll to position [3095, 2]
click at [483, 505] on div "JAK Contributory Mortgage Fund Loan Trust No.8" at bounding box center [599, 510] width 236 height 79
drag, startPoint x: 1068, startPoint y: 339, endPoint x: 1303, endPoint y: 362, distance: 236.5
click at [1298, 362] on div "J&K [PERSON_NAME] Renovations Pty Ltd Grow J&K [PERSON_NAME] Renovations Pty Lt…" at bounding box center [771, 352] width 1052 height 79
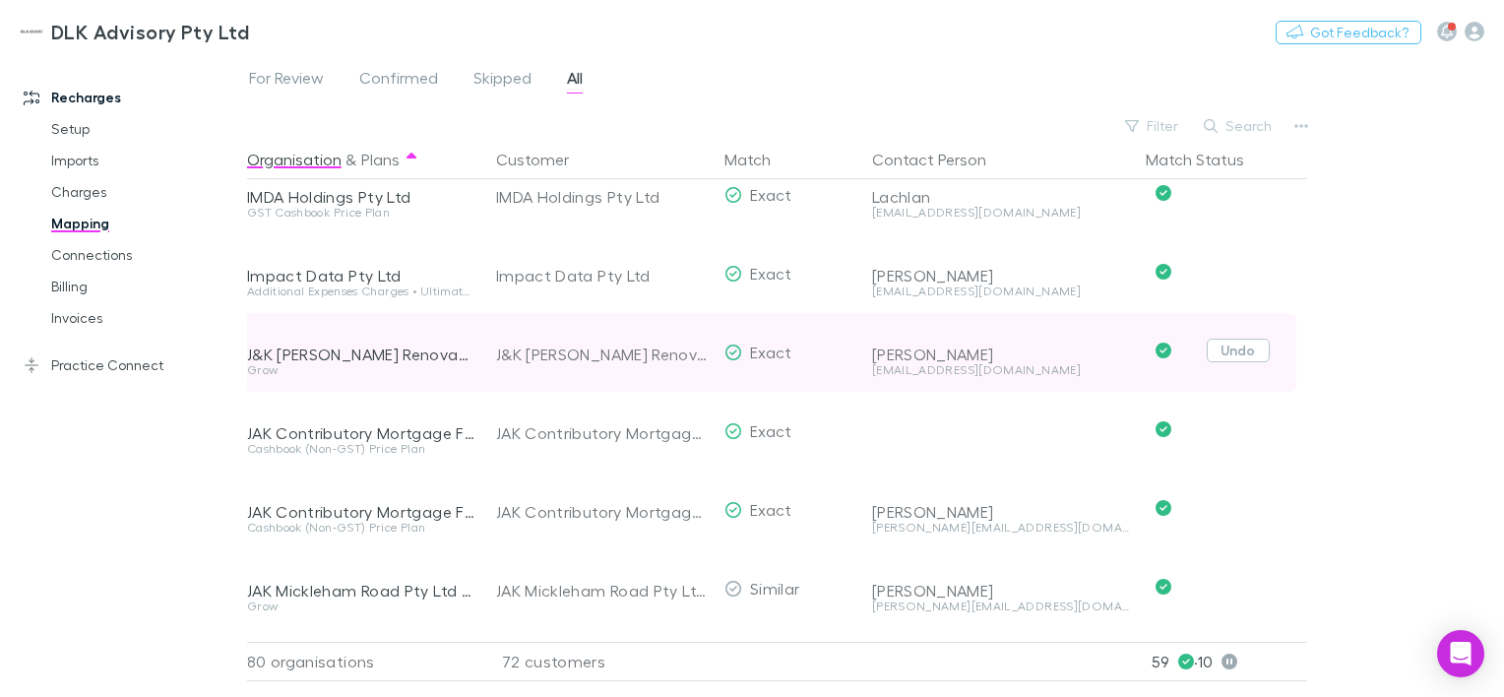
drag, startPoint x: 1303, startPoint y: 362, endPoint x: 1240, endPoint y: 342, distance: 66.3
click at [1240, 342] on button "Undo" at bounding box center [1238, 351] width 63 height 24
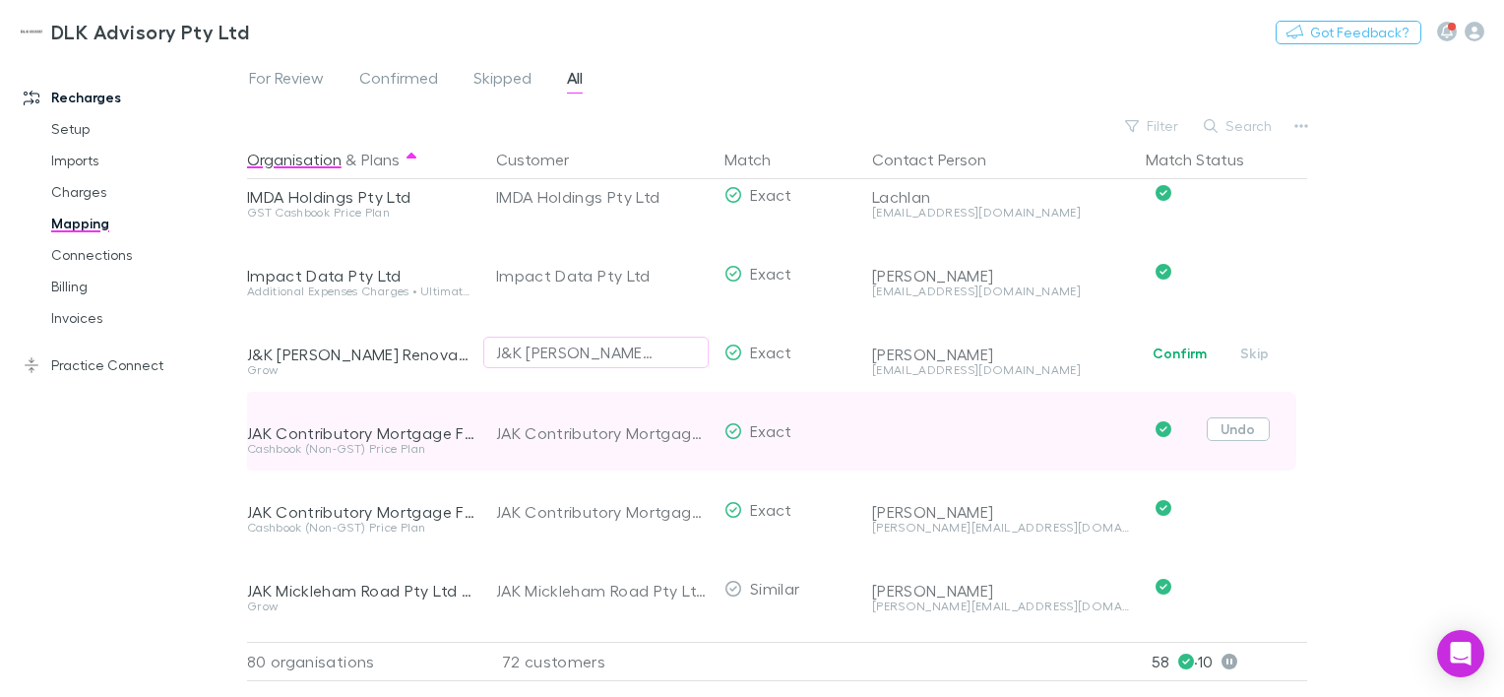
click at [1253, 434] on button "Undo" at bounding box center [1238, 429] width 63 height 24
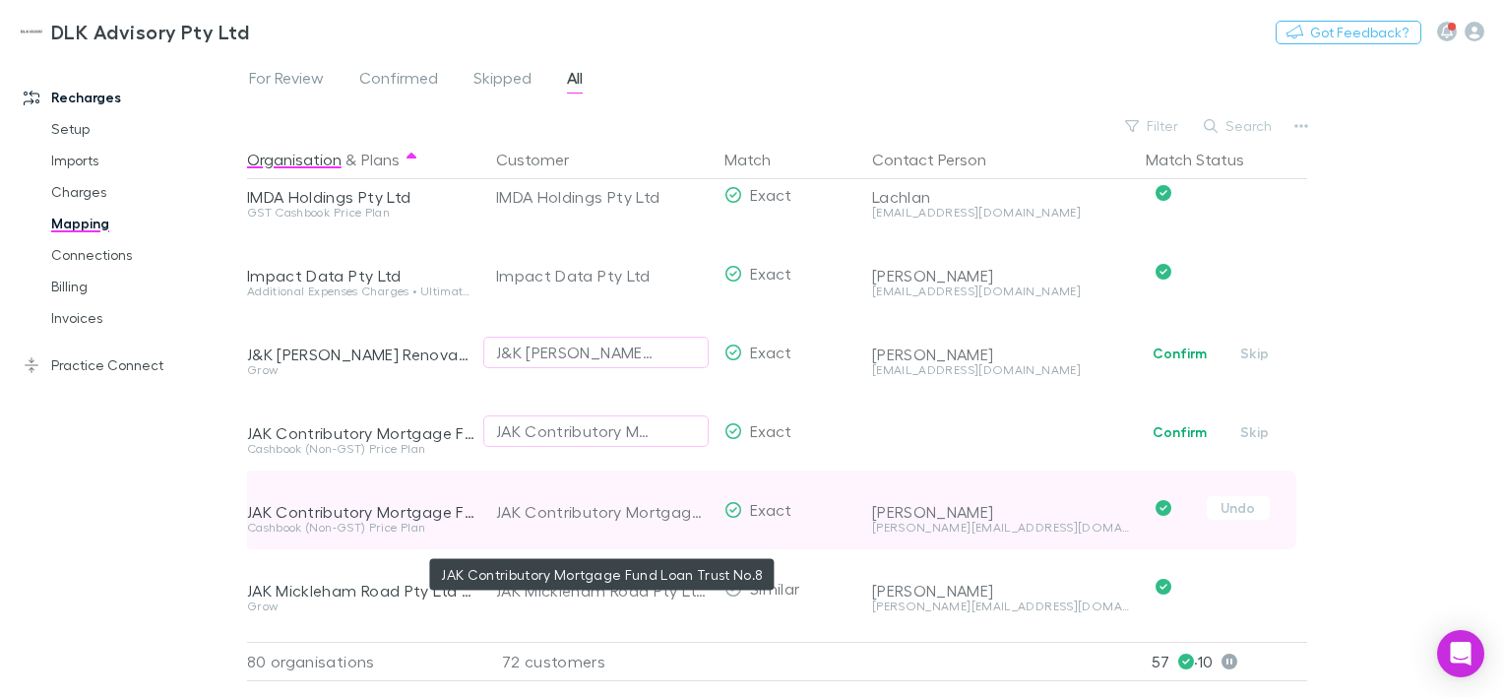
click at [536, 508] on div "JAK Contributory Mortgage Fund Loan Trust No.8" at bounding box center [602, 512] width 213 height 79
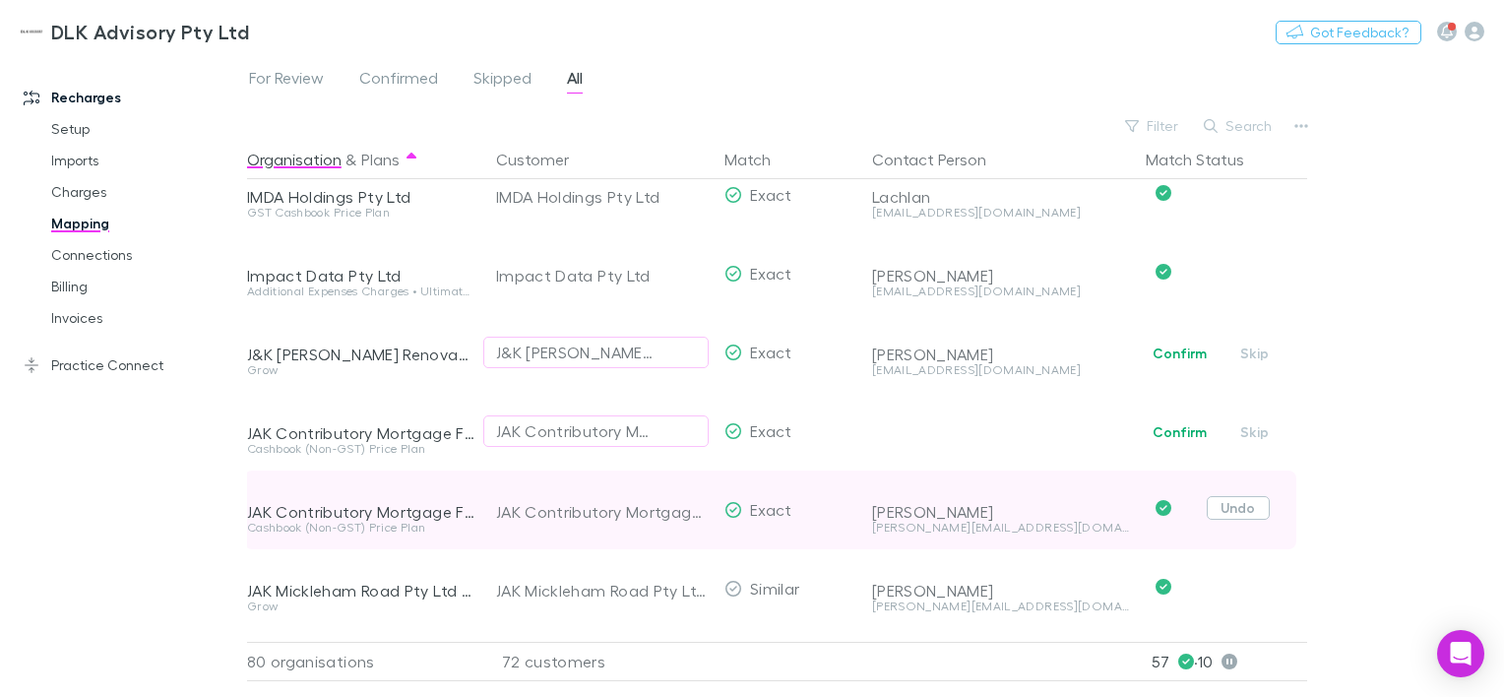
click at [1239, 513] on button "Undo" at bounding box center [1238, 508] width 63 height 24
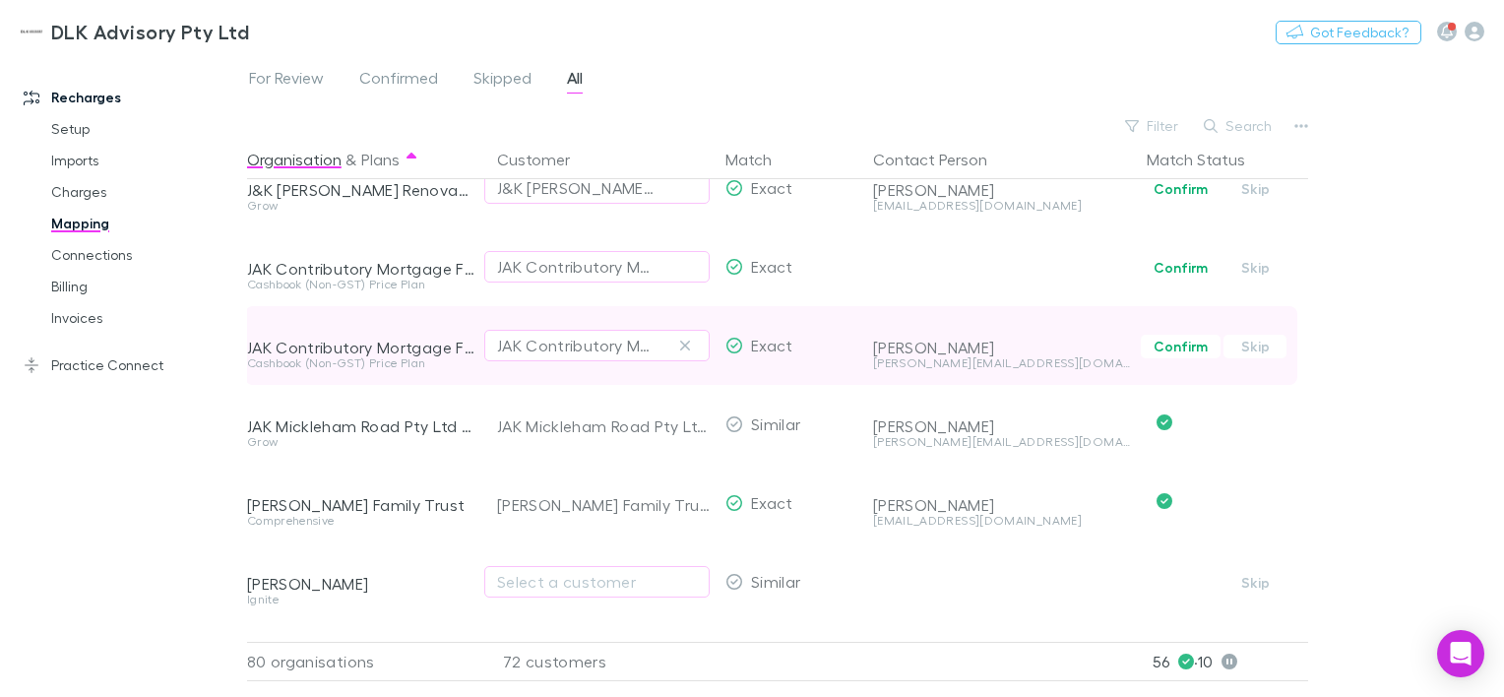
scroll to position [3264, 2]
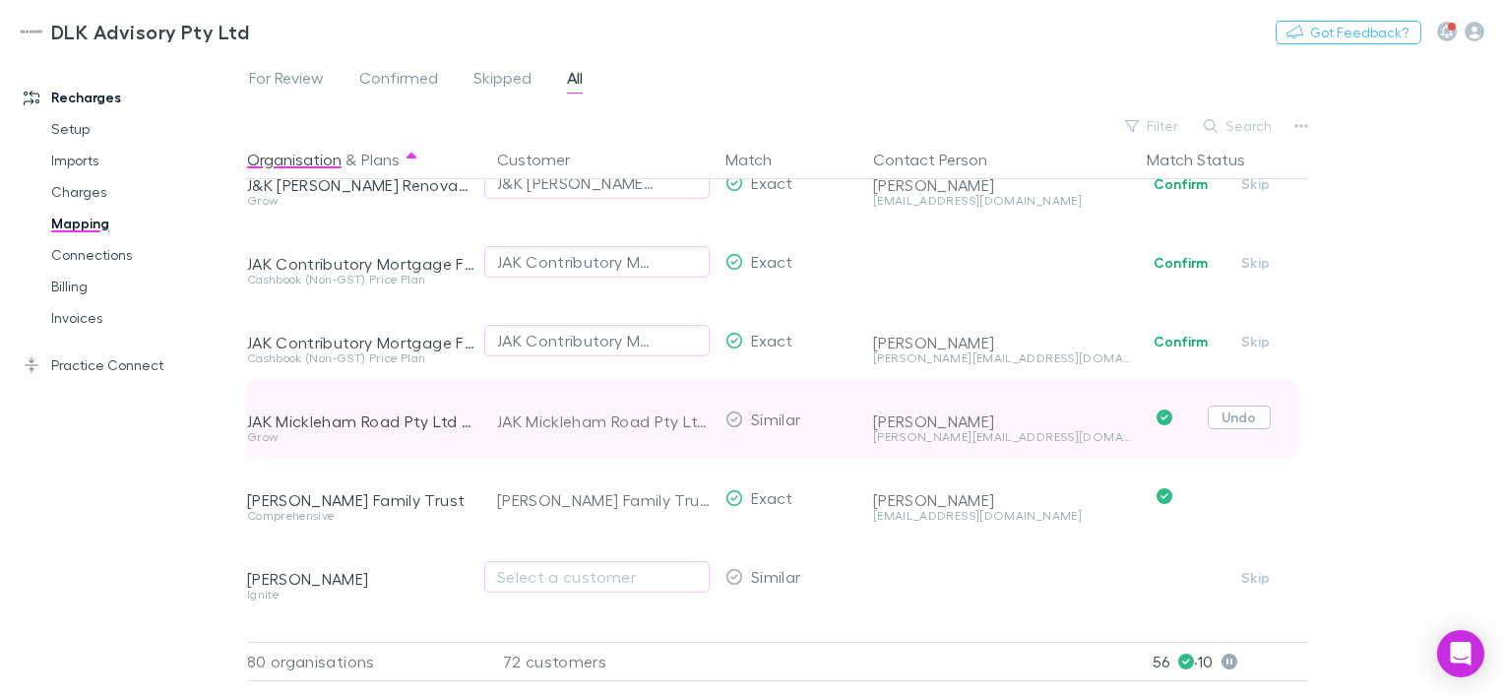
click at [1230, 415] on button "Undo" at bounding box center [1239, 418] width 63 height 24
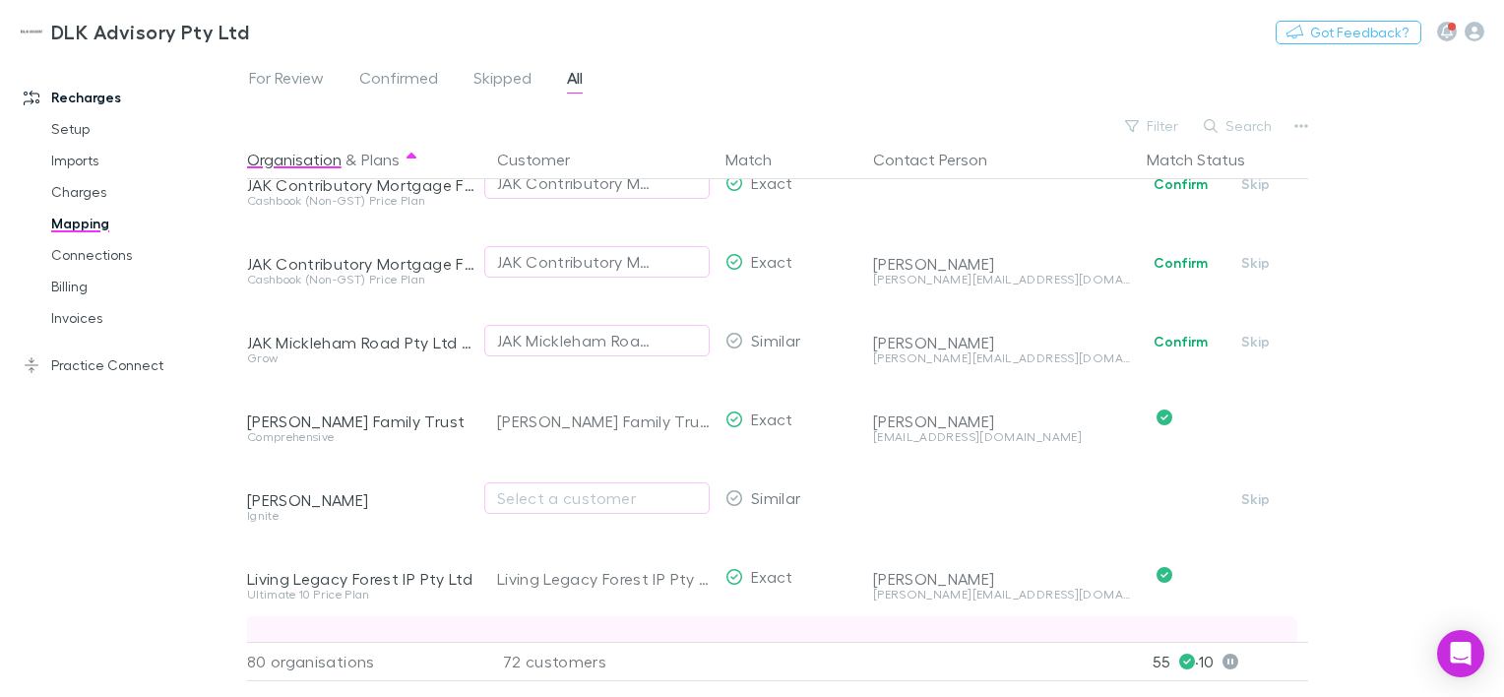
scroll to position [3490, 2]
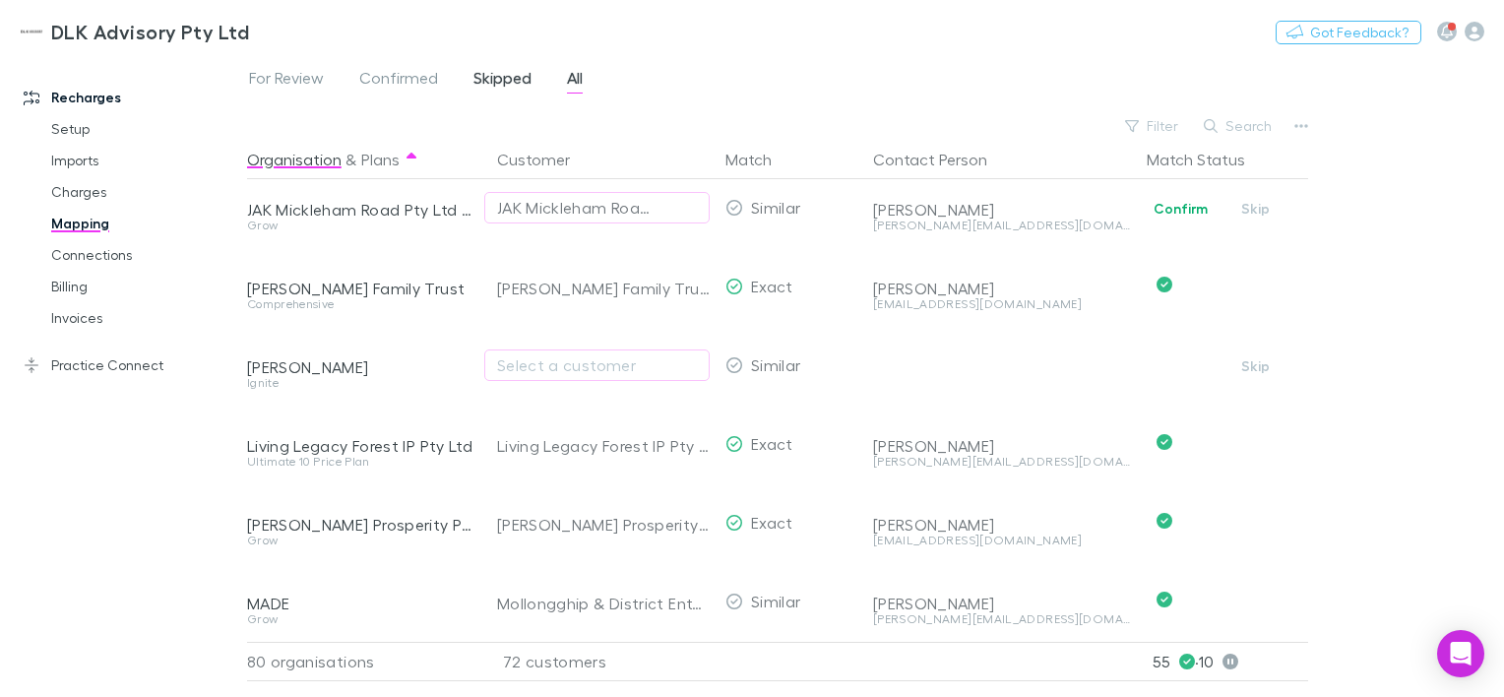
click at [489, 79] on span "Skipped" at bounding box center [503, 81] width 58 height 26
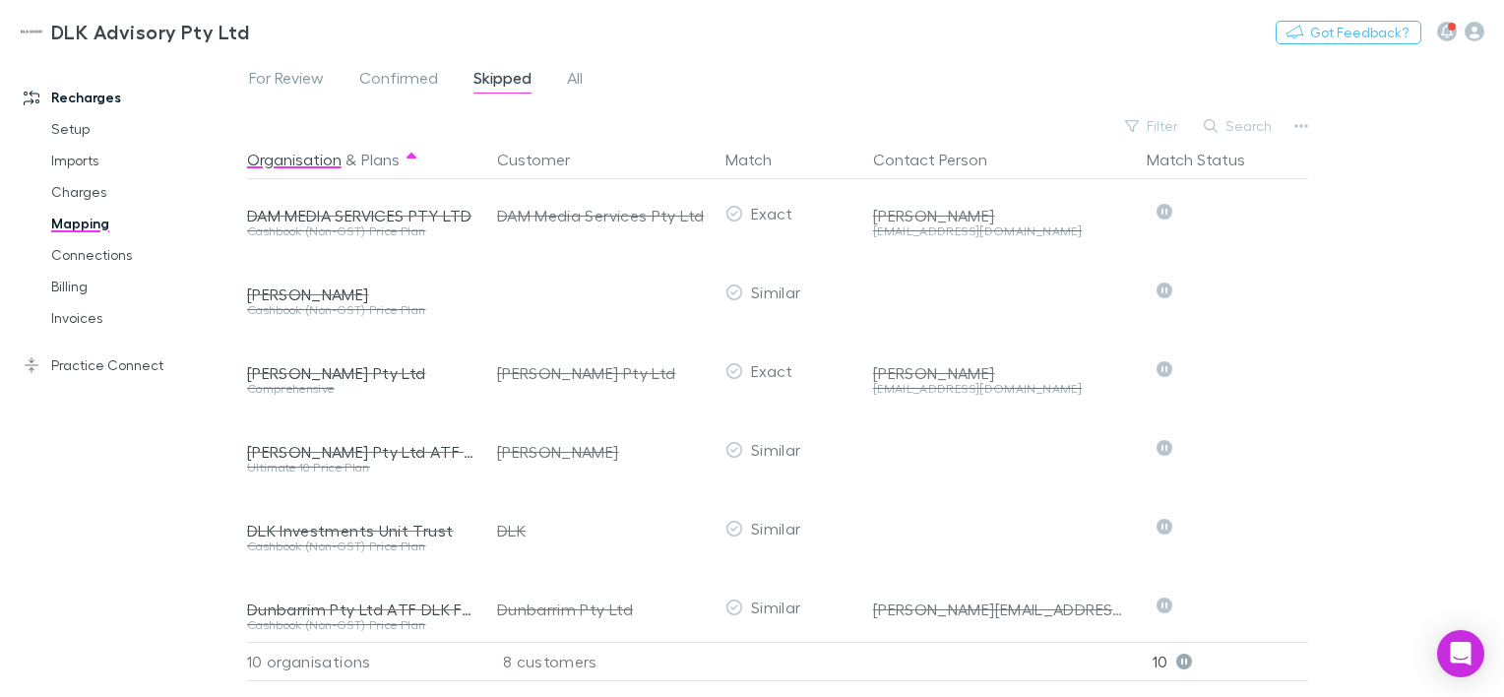
scroll to position [0, 2]
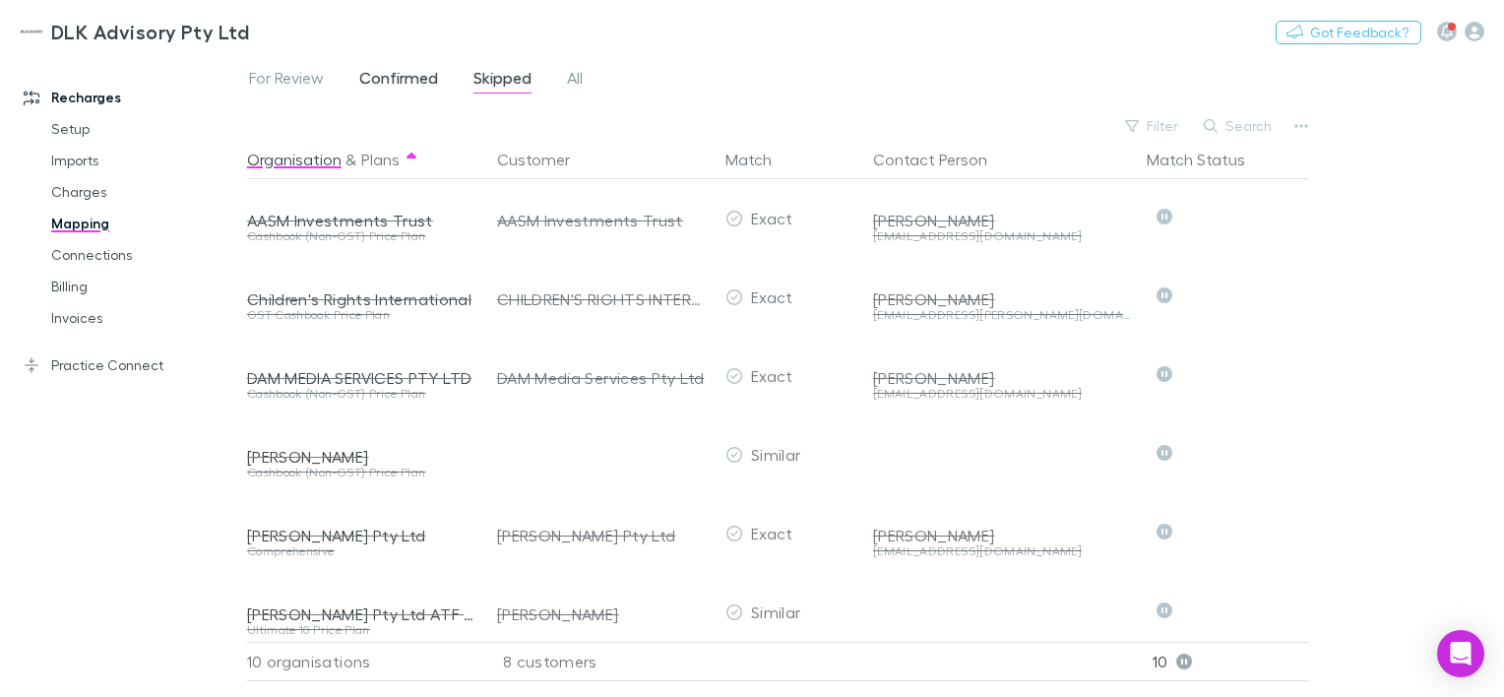
click at [377, 79] on span "Confirmed" at bounding box center [398, 81] width 79 height 26
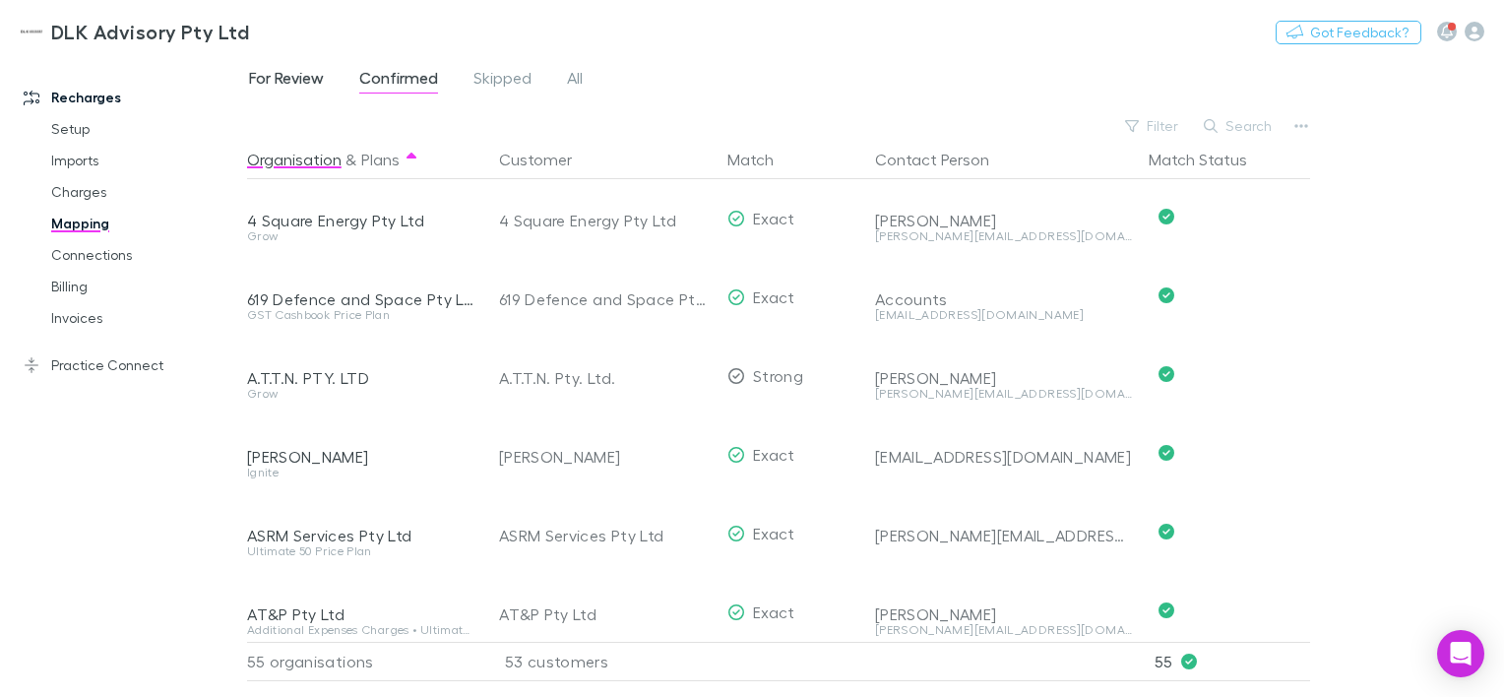
click at [292, 81] on span "For Review" at bounding box center [286, 81] width 75 height 26
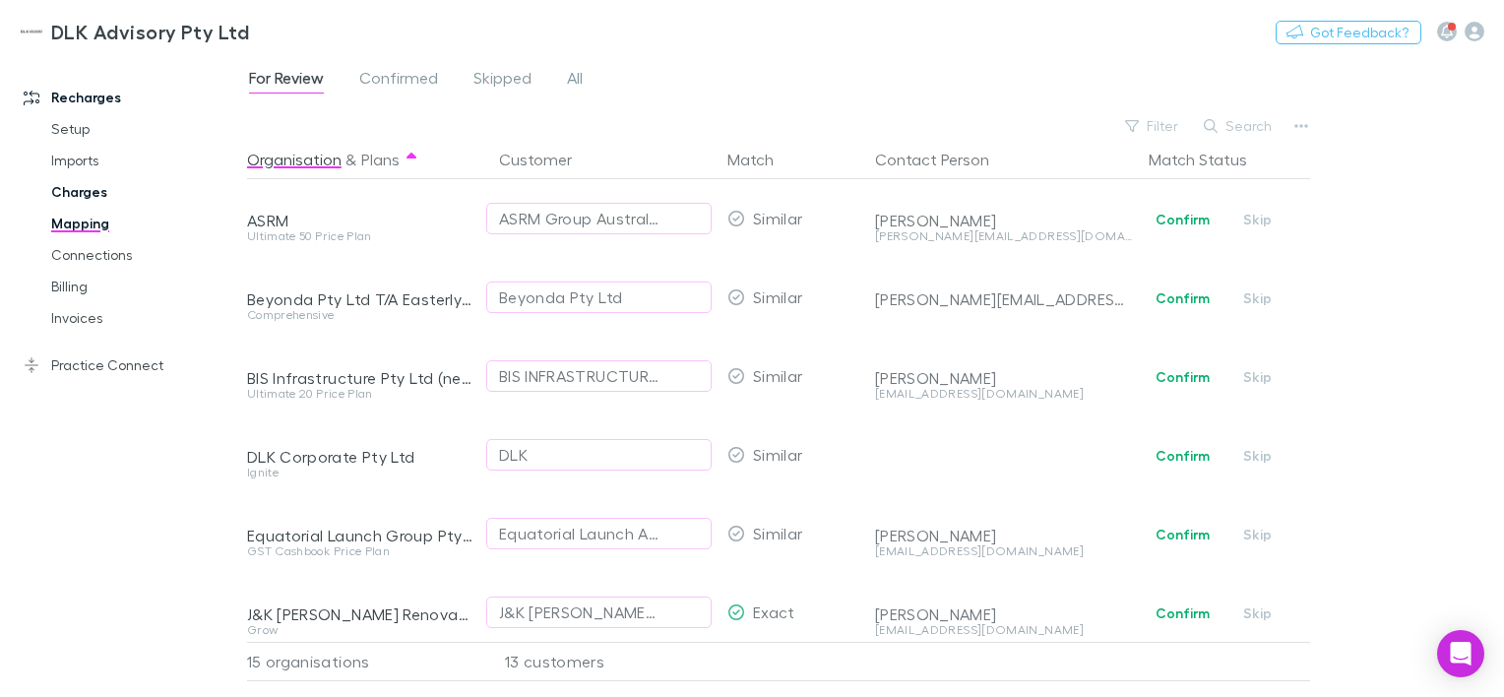
click at [66, 196] on link "Charges" at bounding box center [145, 192] width 226 height 32
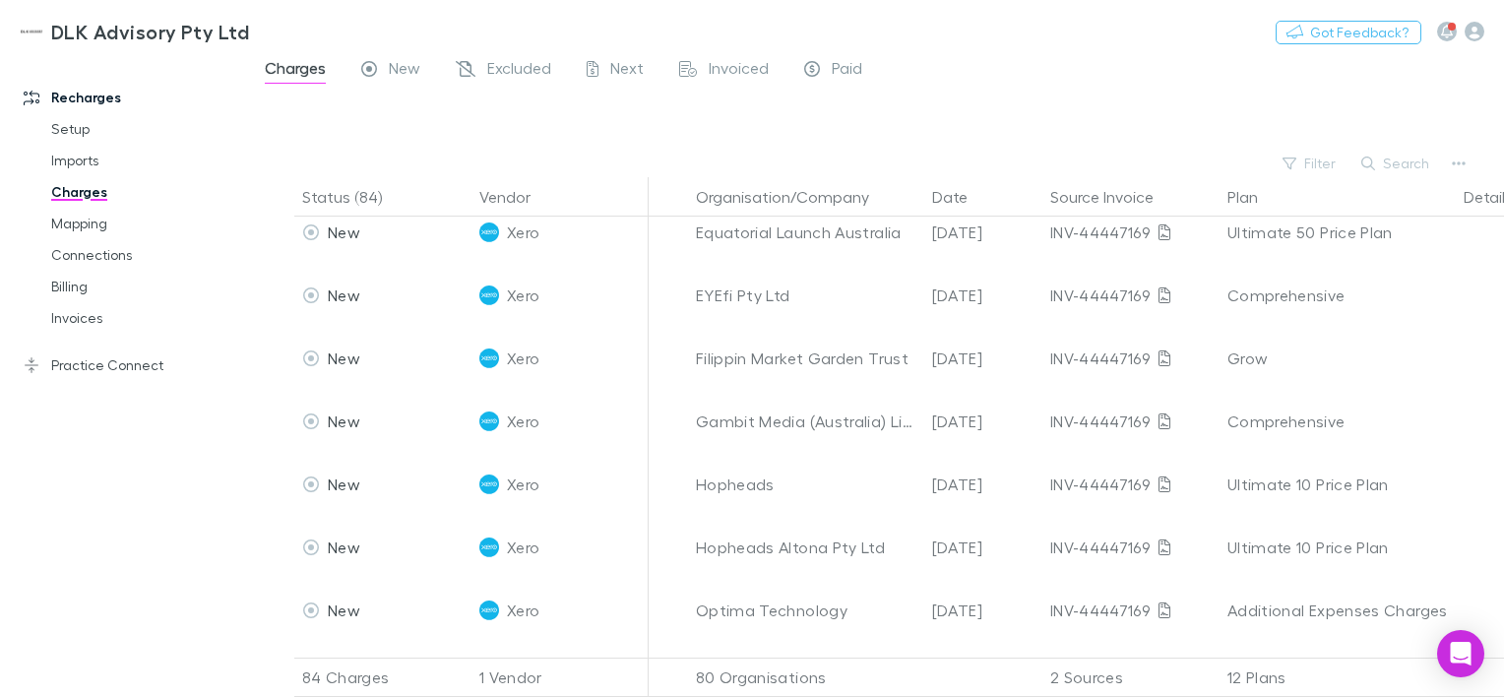
scroll to position [1477, 0]
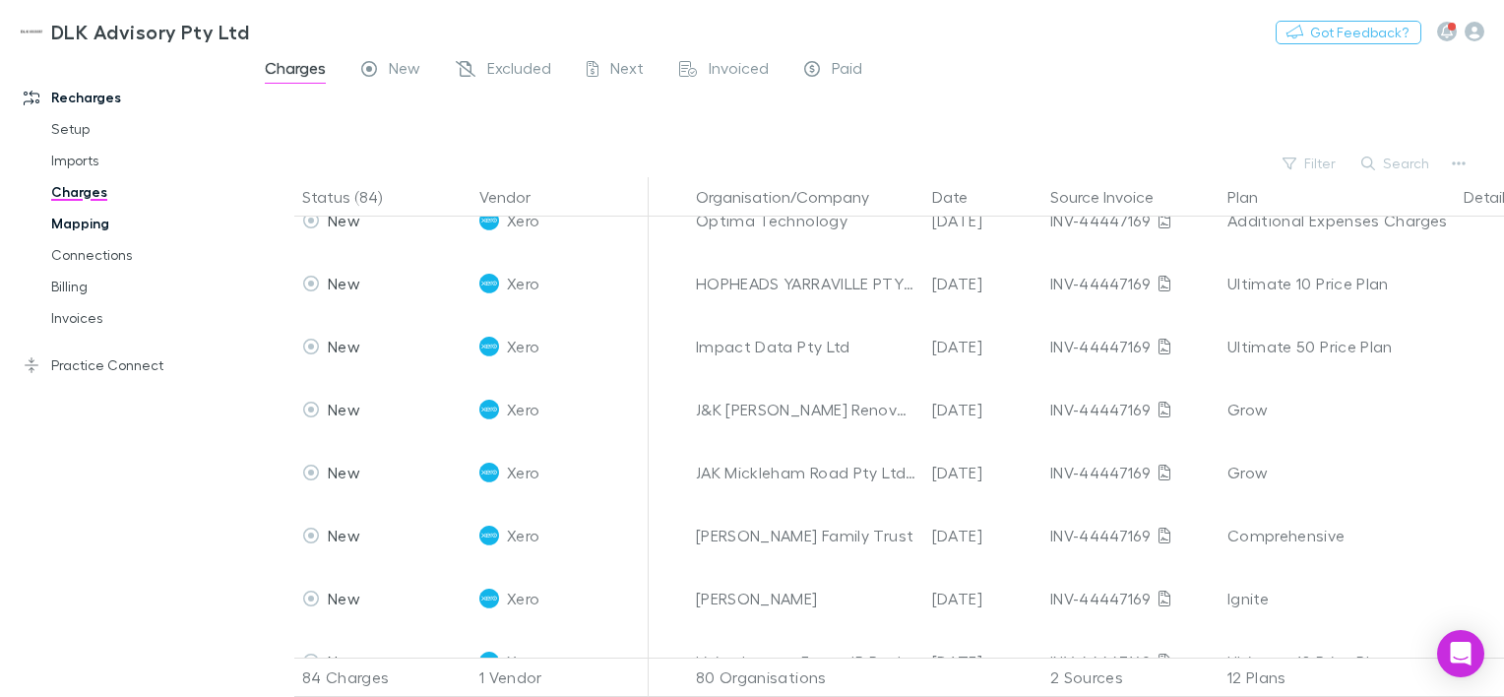
click at [84, 232] on link "Mapping" at bounding box center [145, 224] width 226 height 32
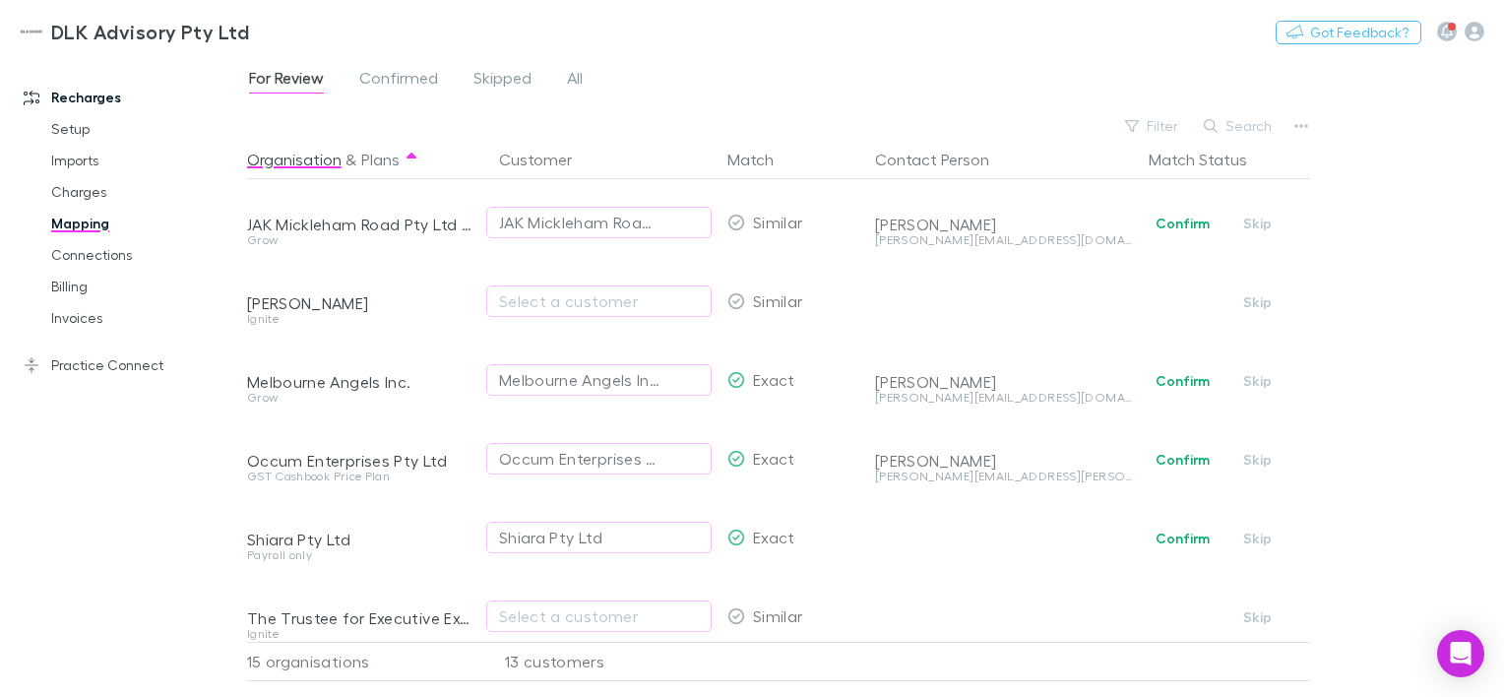
scroll to position [733, 0]
